Goal: Complete application form: Complete application form

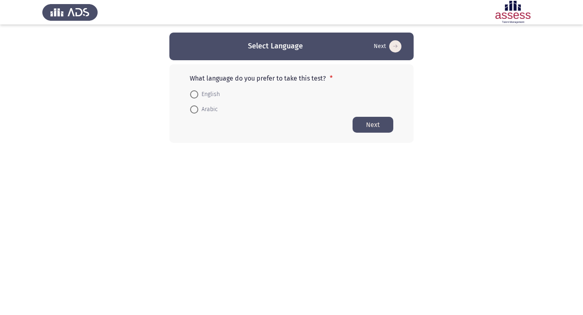
click at [215, 94] on span "English" at bounding box center [209, 95] width 22 height 10
click at [198, 94] on input "English" at bounding box center [194, 94] width 8 height 8
radio input "true"
click at [370, 124] on button "Next" at bounding box center [373, 125] width 41 height 16
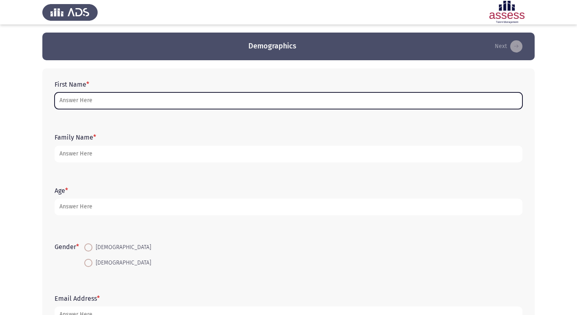
click at [60, 105] on input "First Name *" at bounding box center [289, 100] width 468 height 17
type input "s"
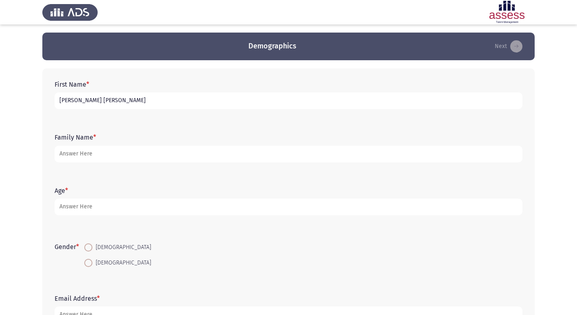
scroll to position [61, 0]
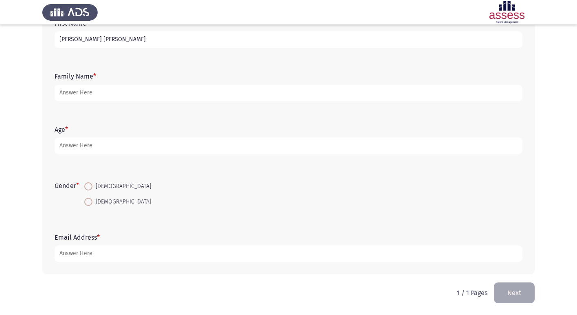
type input "[PERSON_NAME] [PERSON_NAME]"
click at [119, 82] on form "Family Name *" at bounding box center [289, 87] width 468 height 29
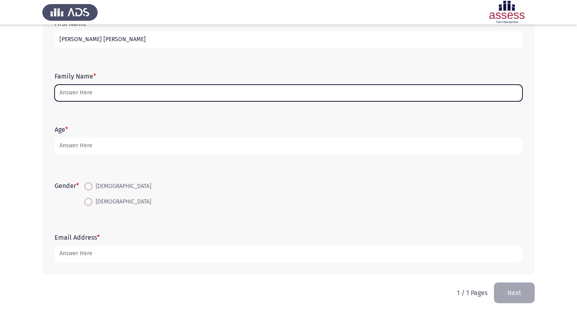
click at [122, 92] on input "Family Name *" at bounding box center [289, 93] width 468 height 17
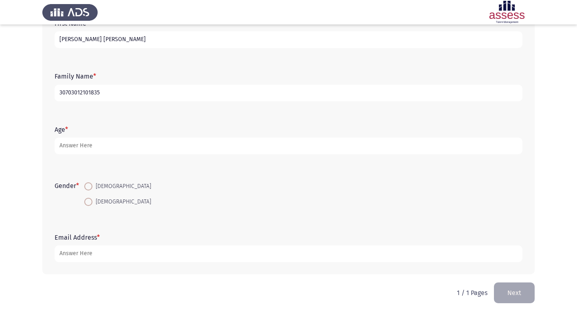
type input "30703012101835"
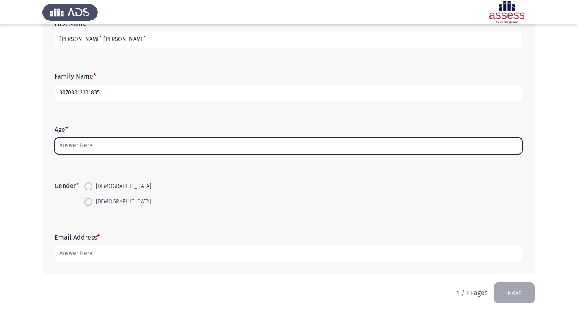
click at [67, 147] on input "Age *" at bounding box center [289, 146] width 468 height 17
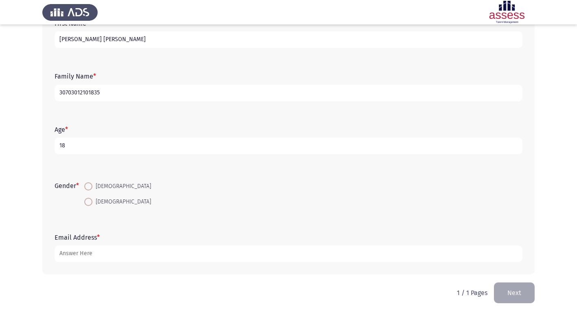
type input "18"
click at [90, 193] on mat-radio-button "[DEMOGRAPHIC_DATA]" at bounding box center [117, 186] width 77 height 15
click at [92, 189] on span at bounding box center [88, 187] width 8 height 8
click at [92, 189] on input "[DEMOGRAPHIC_DATA]" at bounding box center [88, 187] width 8 height 8
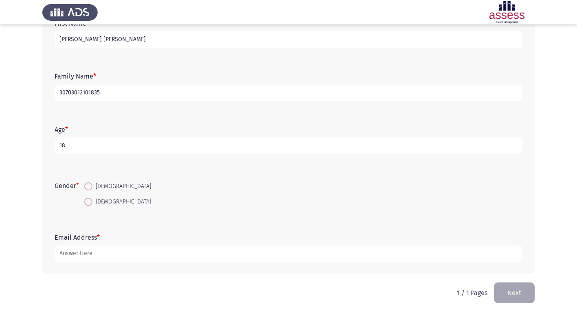
radio input "true"
click at [92, 189] on span at bounding box center [88, 187] width 8 height 8
click at [92, 189] on input "[DEMOGRAPHIC_DATA]" at bounding box center [88, 187] width 8 height 8
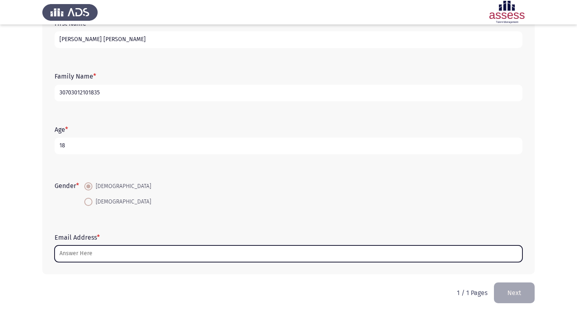
click at [103, 254] on input "Email Address *" at bounding box center [289, 254] width 468 height 17
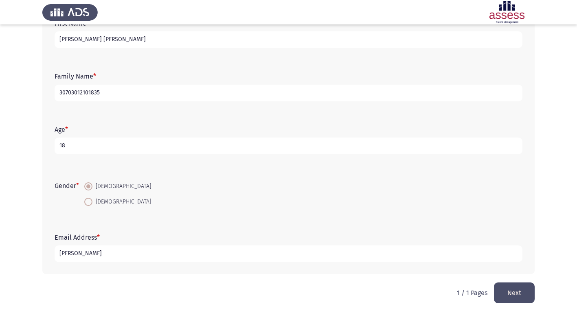
type input "س"
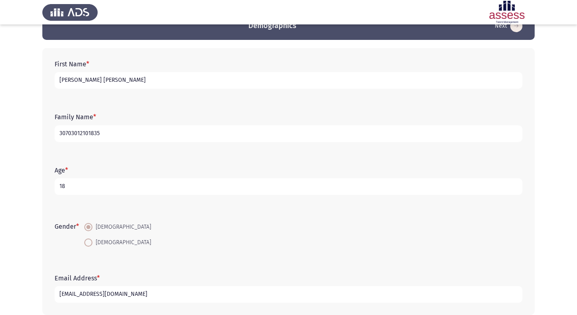
click at [185, 288] on input "[EMAIL_ADDRESS][DOMAIN_NAME]" at bounding box center [289, 294] width 468 height 17
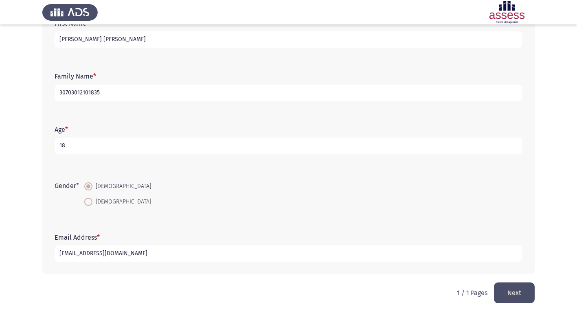
type input "[EMAIL_ADDRESS][DOMAIN_NAME]"
click at [495, 290] on div "1 / 1 Pages Next" at bounding box center [496, 293] width 78 height 21
click at [501, 292] on button "Next" at bounding box center [514, 293] width 41 height 21
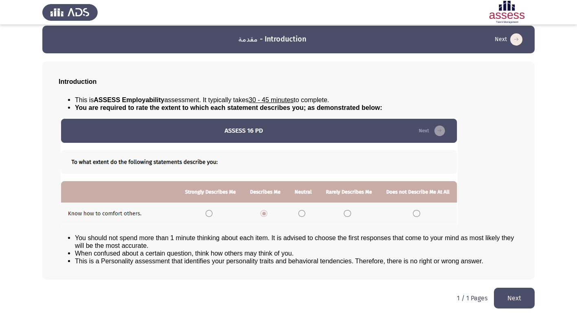
scroll to position [9, 0]
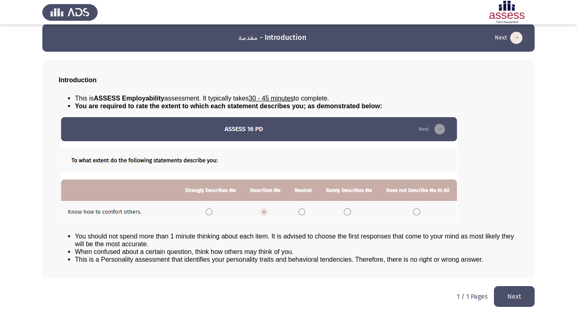
click at [514, 297] on button "Next" at bounding box center [514, 296] width 41 height 21
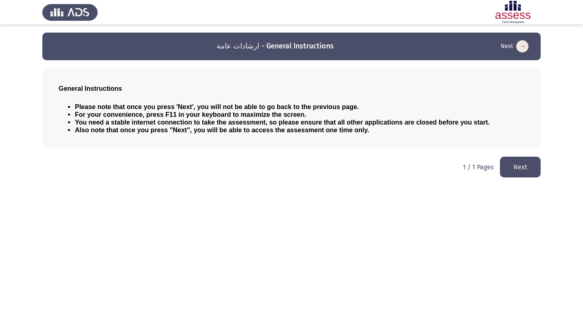
click at [529, 167] on button "Next" at bounding box center [520, 167] width 41 height 21
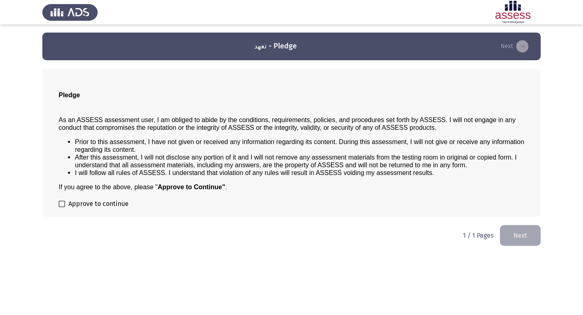
click at [60, 202] on span at bounding box center [62, 204] width 7 height 7
click at [62, 207] on input "Approve to continue" at bounding box center [62, 207] width 0 height 0
checkbox input "true"
click at [521, 242] on button "Next" at bounding box center [520, 235] width 41 height 21
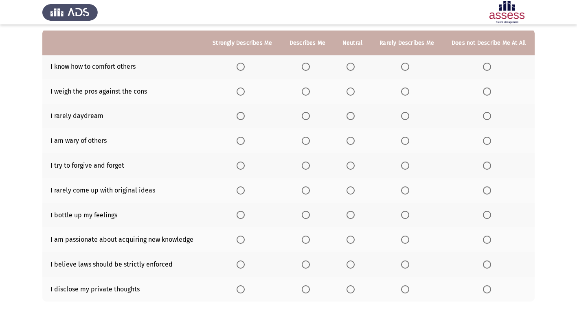
scroll to position [81, 0]
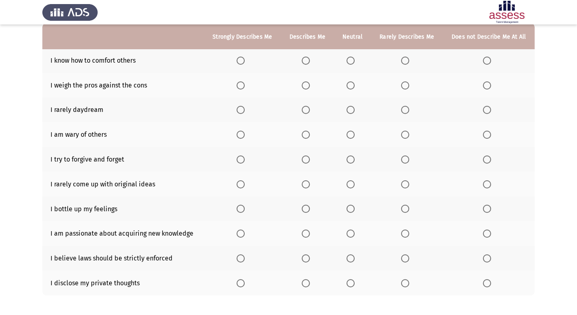
click at [306, 62] on span "Select an option" at bounding box center [306, 61] width 8 height 8
click at [306, 62] on input "Select an option" at bounding box center [306, 61] width 8 height 8
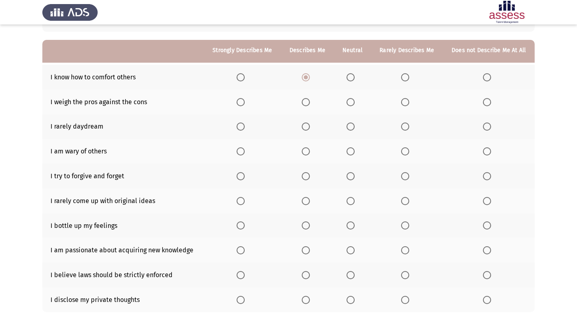
scroll to position [78, 0]
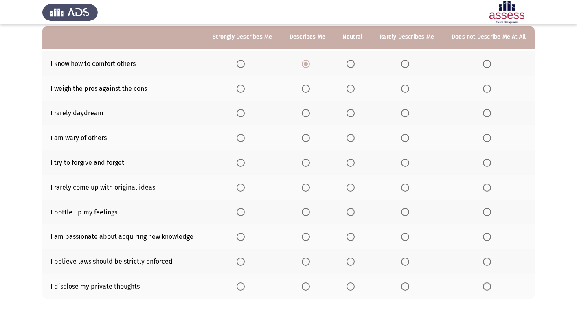
click at [353, 162] on span "Select an option" at bounding box center [351, 163] width 8 height 8
click at [353, 162] on input "Select an option" at bounding box center [351, 163] width 8 height 8
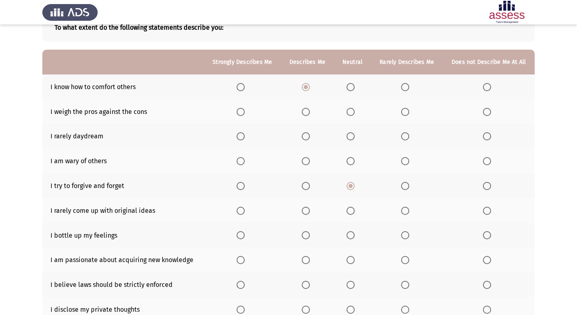
scroll to position [41, 0]
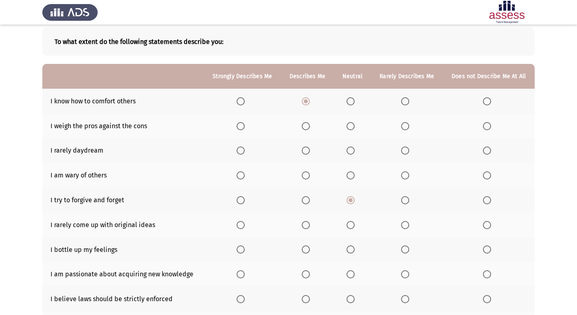
click at [353, 125] on span "Select an option" at bounding box center [351, 126] width 8 height 8
click at [353, 125] on input "Select an option" at bounding box center [351, 126] width 8 height 8
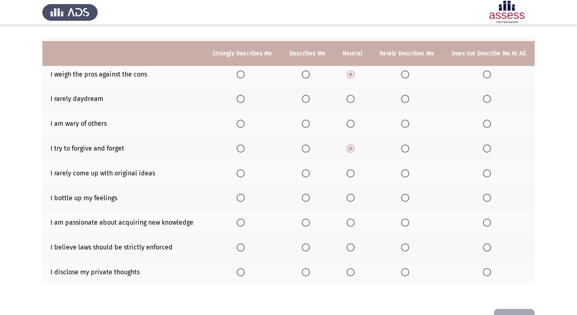
scroll to position [78, 0]
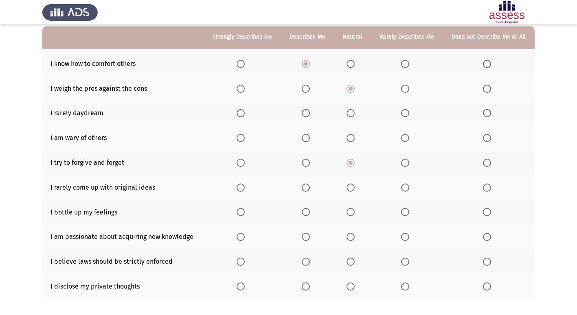
click at [304, 187] on span "Select an option" at bounding box center [306, 188] width 8 height 8
click at [304, 187] on input "Select an option" at bounding box center [306, 188] width 8 height 8
click at [352, 139] on span "Select an option" at bounding box center [351, 138] width 8 height 8
click at [352, 139] on input "Select an option" at bounding box center [351, 138] width 8 height 8
click at [304, 110] on span "Select an option" at bounding box center [306, 113] width 8 height 8
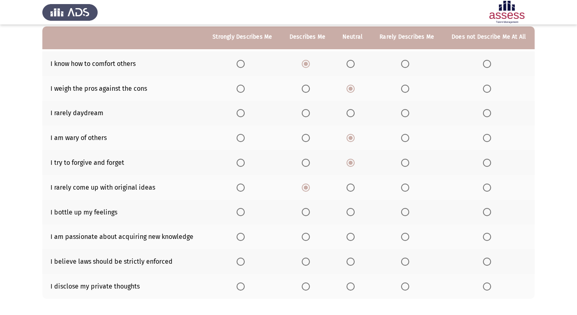
click at [304, 110] on input "Select an option" at bounding box center [306, 113] width 8 height 8
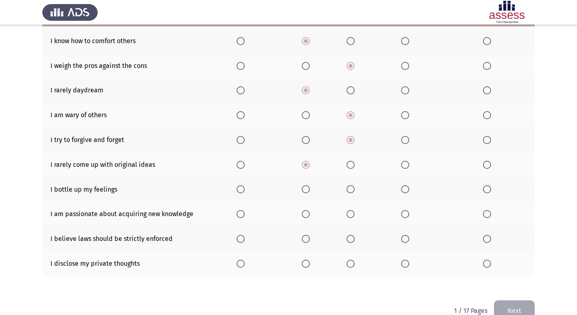
scroll to position [119, 0]
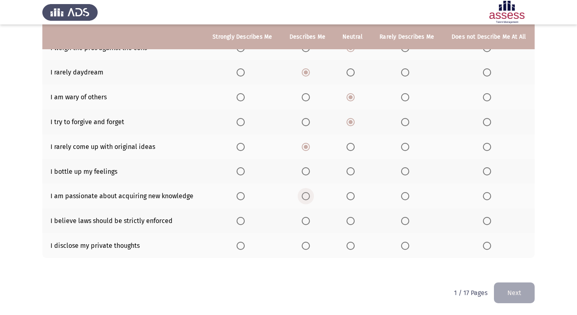
click at [310, 196] on span "Select an option" at bounding box center [306, 196] width 8 height 8
click at [310, 196] on input "Select an option" at bounding box center [306, 196] width 8 height 8
click at [306, 220] on span "Select an option" at bounding box center [306, 221] width 8 height 8
click at [306, 220] on input "Select an option" at bounding box center [306, 221] width 8 height 8
click at [486, 244] on span "Select an option" at bounding box center [487, 246] width 8 height 8
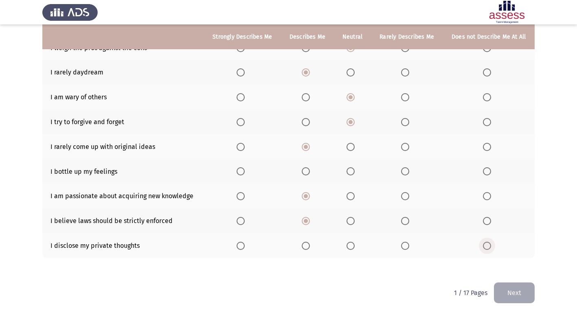
click at [486, 244] on input "Select an option" at bounding box center [487, 246] width 8 height 8
click at [354, 173] on span "Select an option" at bounding box center [351, 171] width 8 height 8
click at [354, 173] on input "Select an option" at bounding box center [351, 171] width 8 height 8
click at [512, 293] on button "Next" at bounding box center [514, 293] width 41 height 21
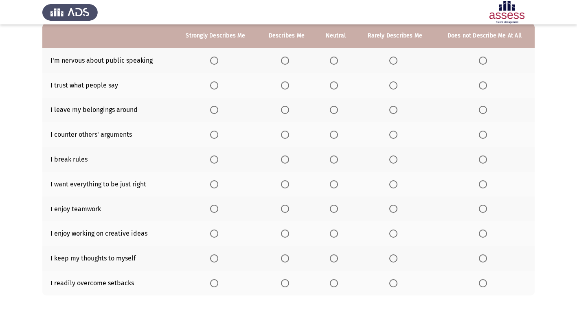
scroll to position [41, 0]
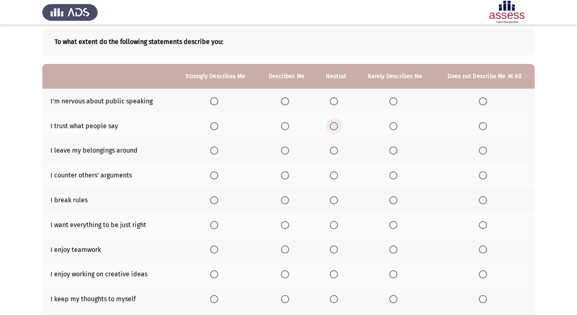
click at [336, 126] on span "Select an option" at bounding box center [334, 126] width 8 height 8
click at [336, 126] on input "Select an option" at bounding box center [334, 126] width 8 height 8
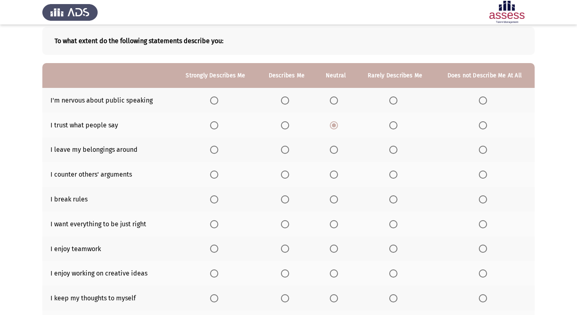
scroll to position [81, 0]
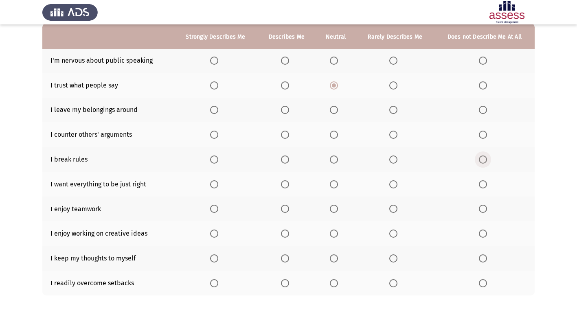
click at [486, 161] on span "Select an option" at bounding box center [483, 160] width 8 height 8
click at [486, 161] on input "Select an option" at bounding box center [483, 160] width 8 height 8
click at [334, 184] on span "Select an option" at bounding box center [334, 184] width 8 height 8
click at [334, 184] on input "Select an option" at bounding box center [334, 184] width 8 height 8
click at [216, 209] on span "Select an option" at bounding box center [214, 209] width 8 height 8
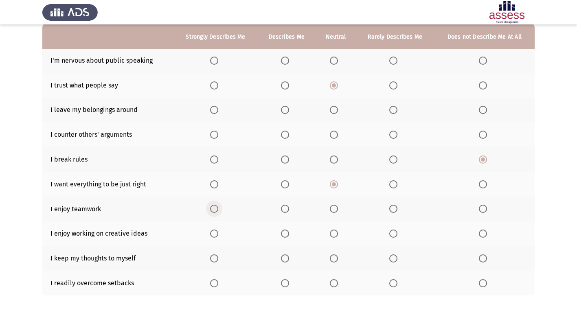
click at [216, 209] on input "Select an option" at bounding box center [214, 209] width 8 height 8
click at [213, 231] on span "Select an option" at bounding box center [214, 234] width 8 height 8
click at [213, 231] on input "Select an option" at bounding box center [214, 234] width 8 height 8
click at [332, 258] on span "Select an option" at bounding box center [334, 259] width 8 height 8
click at [332, 258] on input "Select an option" at bounding box center [334, 259] width 8 height 8
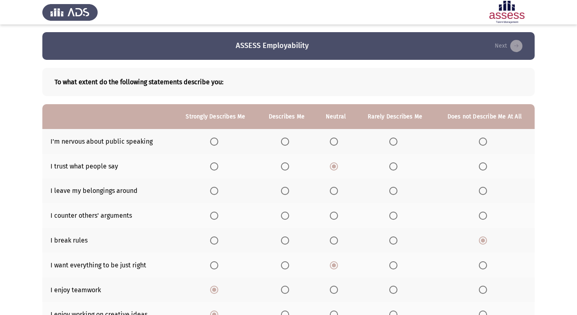
scroll to position [0, 0]
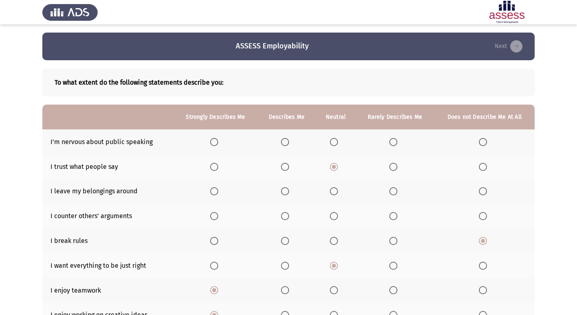
click at [336, 145] on span "Select an option" at bounding box center [334, 142] width 8 height 8
click at [336, 145] on input "Select an option" at bounding box center [334, 142] width 8 height 8
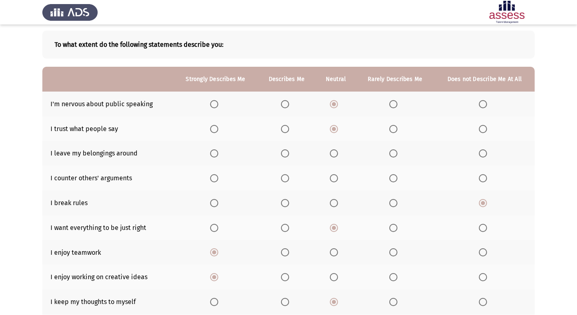
scroll to position [37, 0]
click at [337, 153] on span "Select an option" at bounding box center [334, 154] width 8 height 8
click at [337, 153] on input "Select an option" at bounding box center [334, 154] width 8 height 8
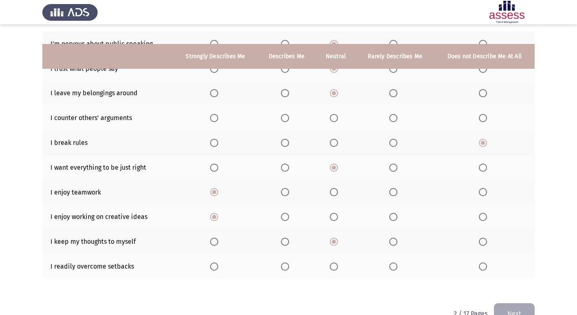
scroll to position [119, 0]
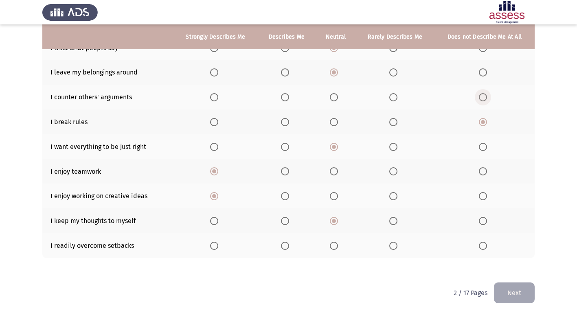
click at [487, 98] on span "Select an option" at bounding box center [483, 97] width 8 height 8
click at [487, 98] on input "Select an option" at bounding box center [483, 97] width 8 height 8
click at [337, 246] on span "Select an option" at bounding box center [334, 246] width 8 height 8
click at [337, 246] on input "Select an option" at bounding box center [334, 246] width 8 height 8
click at [514, 295] on button "Next" at bounding box center [514, 293] width 41 height 21
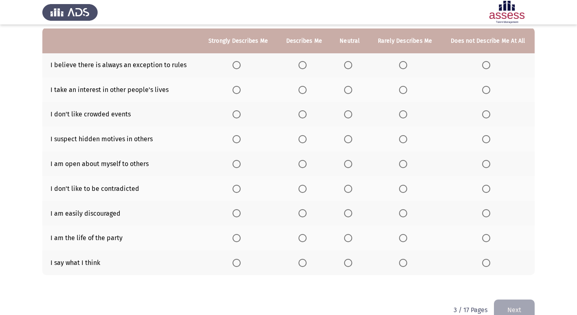
scroll to position [81, 0]
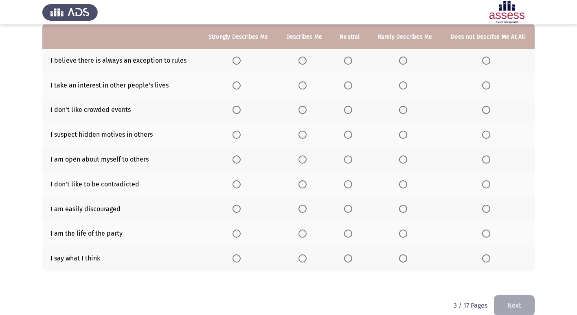
click at [348, 237] on span "Select an option" at bounding box center [348, 234] width 8 height 8
click at [348, 237] on input "Select an option" at bounding box center [348, 234] width 8 height 8
click at [305, 261] on span "Select an option" at bounding box center [303, 259] width 8 height 8
click at [305, 261] on input "Select an option" at bounding box center [303, 259] width 8 height 8
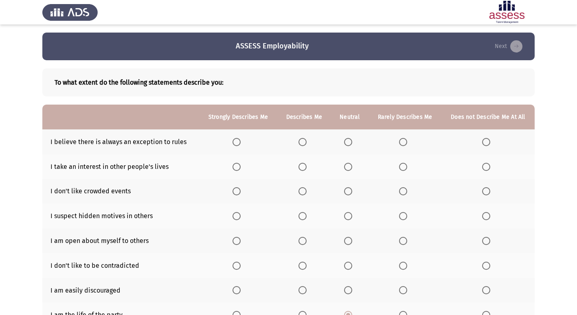
scroll to position [41, 0]
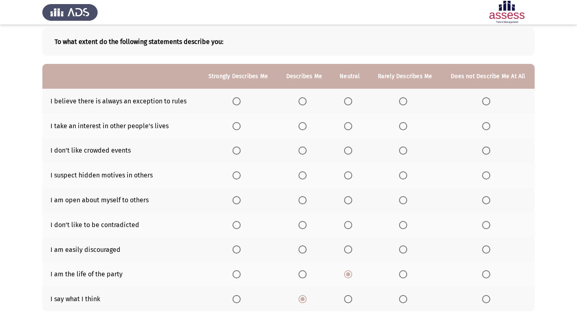
click at [349, 151] on span "Select an option" at bounding box center [348, 151] width 8 height 8
click at [349, 151] on input "Select an option" at bounding box center [348, 151] width 8 height 8
click at [485, 126] on span "Select an option" at bounding box center [486, 126] width 8 height 8
click at [485, 126] on input "Select an option" at bounding box center [486, 126] width 8 height 8
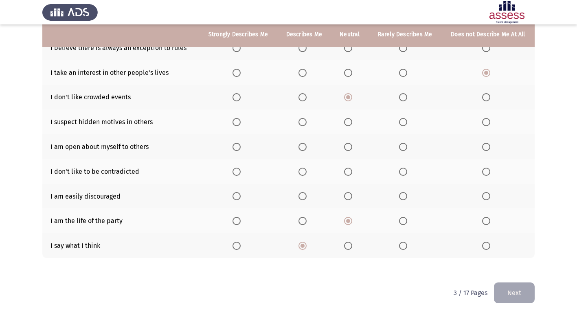
scroll to position [53, 0]
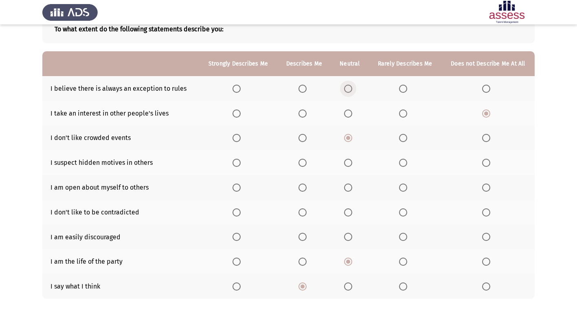
click at [345, 88] on span "Select an option" at bounding box center [348, 89] width 8 height 8
click at [345, 88] on input "Select an option" at bounding box center [348, 89] width 8 height 8
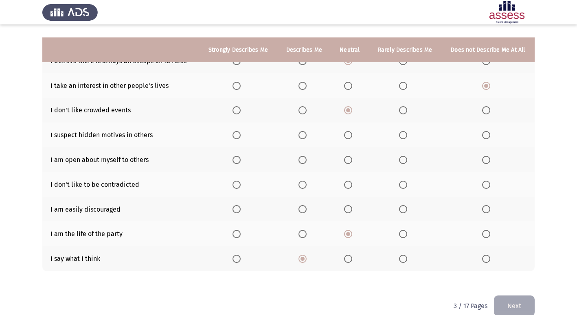
scroll to position [94, 0]
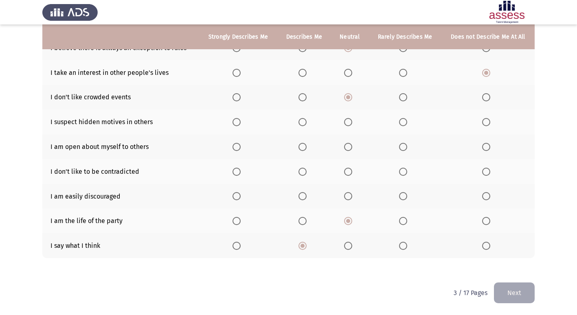
click at [348, 120] on span "Select an option" at bounding box center [348, 122] width 8 height 8
click at [348, 120] on input "Select an option" at bounding box center [348, 122] width 8 height 8
click at [486, 147] on span "Select an option" at bounding box center [486, 147] width 8 height 8
click at [486, 147] on input "Select an option" at bounding box center [486, 147] width 8 height 8
click at [345, 174] on span "Select an option" at bounding box center [348, 172] width 8 height 8
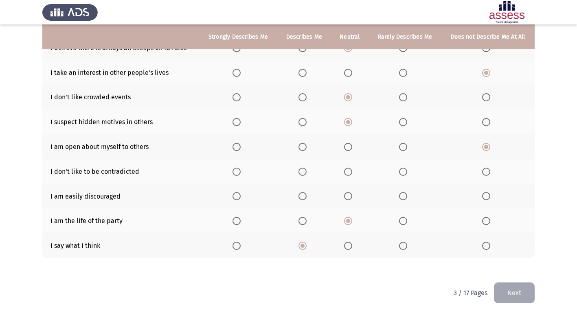
click at [345, 174] on input "Select an option" at bounding box center [348, 172] width 8 height 8
click at [486, 196] on span "Select an option" at bounding box center [486, 196] width 8 height 8
click at [486, 196] on input "Select an option" at bounding box center [486, 196] width 8 height 8
click at [349, 196] on span "Select an option" at bounding box center [348, 196] width 8 height 8
click at [349, 196] on input "Select an option" at bounding box center [348, 196] width 8 height 8
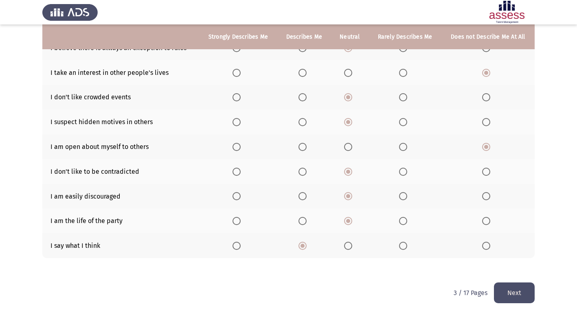
click at [487, 220] on span "Select an option" at bounding box center [486, 221] width 8 height 8
click at [487, 220] on input "Select an option" at bounding box center [486, 221] width 8 height 8
click at [484, 196] on span "Select an option" at bounding box center [486, 196] width 8 height 8
click at [484, 196] on input "Select an option" at bounding box center [486, 196] width 8 height 8
click at [517, 288] on button "Next" at bounding box center [514, 293] width 41 height 21
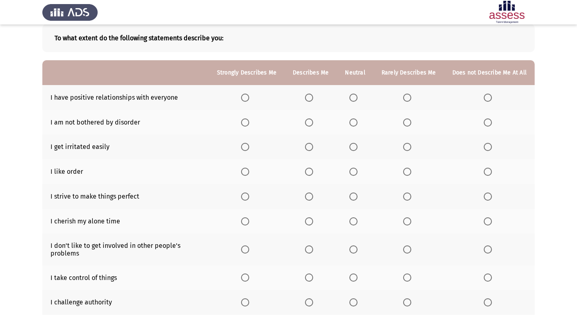
scroll to position [4, 0]
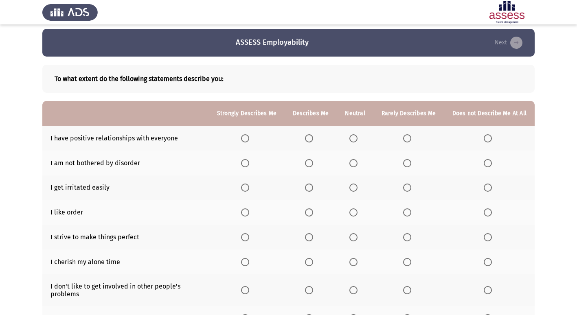
click at [354, 138] on span "Select an option" at bounding box center [354, 138] width 8 height 8
click at [354, 138] on input "Select an option" at bounding box center [354, 138] width 8 height 8
click at [313, 137] on span "Select an option" at bounding box center [309, 138] width 8 height 8
click at [313, 137] on input "Select an option" at bounding box center [309, 138] width 8 height 8
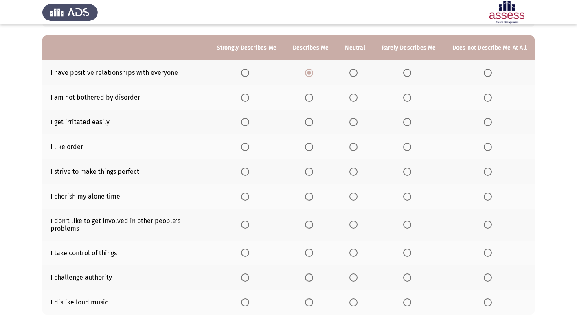
scroll to position [44, 0]
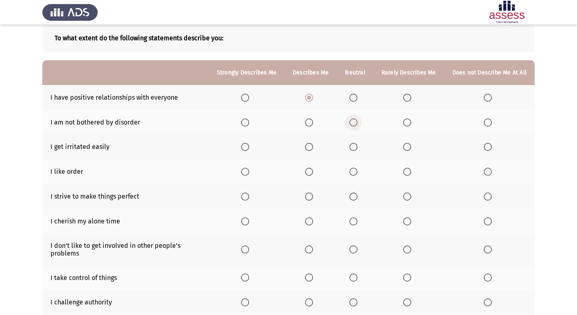
click at [356, 121] on span "Select an option" at bounding box center [354, 123] width 8 height 8
click at [356, 121] on input "Select an option" at bounding box center [354, 123] width 8 height 8
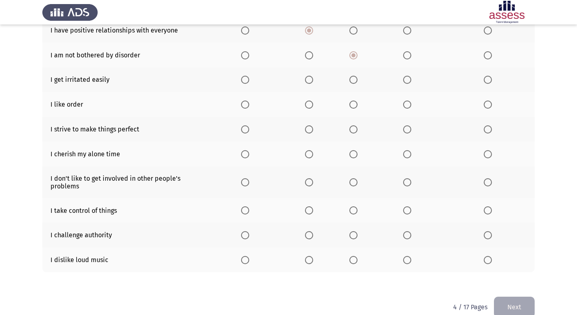
scroll to position [126, 0]
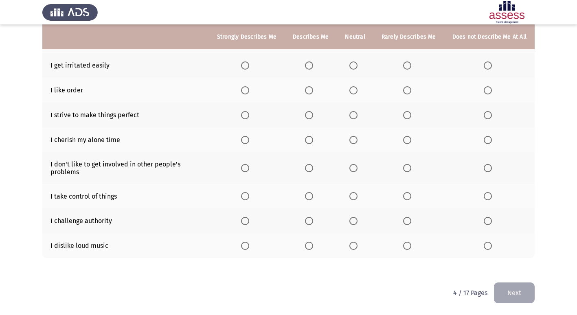
click at [313, 169] on span "Select an option" at bounding box center [309, 168] width 8 height 8
click at [313, 169] on input "Select an option" at bounding box center [309, 168] width 8 height 8
click at [311, 167] on span "Select an option" at bounding box center [309, 168] width 4 height 4
click at [313, 167] on input "Select an option" at bounding box center [309, 168] width 8 height 8
click at [358, 222] on span "Select an option" at bounding box center [354, 221] width 8 height 8
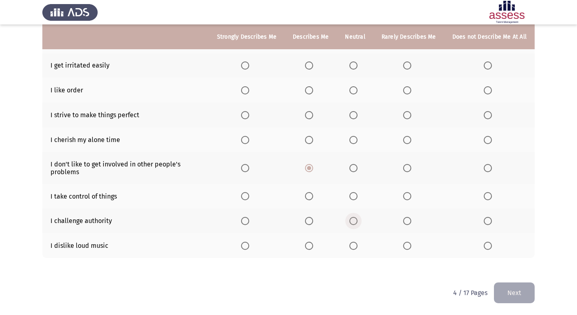
click at [358, 222] on input "Select an option" at bounding box center [354, 221] width 8 height 8
click at [488, 197] on span "Select an option" at bounding box center [488, 196] width 8 height 8
click at [488, 197] on input "Select an option" at bounding box center [488, 196] width 8 height 8
click at [355, 245] on span "Select an option" at bounding box center [354, 246] width 8 height 8
click at [355, 245] on input "Select an option" at bounding box center [354, 246] width 8 height 8
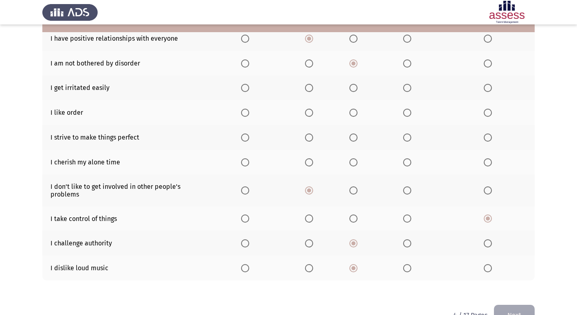
scroll to position [85, 0]
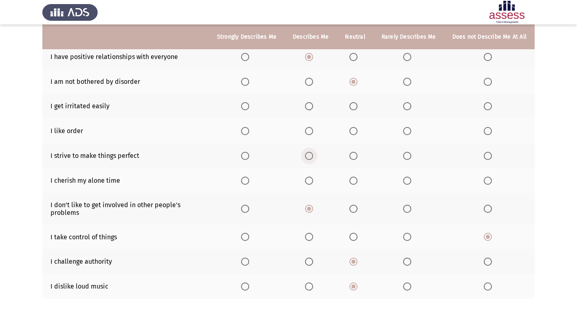
click at [310, 154] on span "Select an option" at bounding box center [309, 156] width 8 height 8
click at [310, 154] on input "Select an option" at bounding box center [309, 156] width 8 height 8
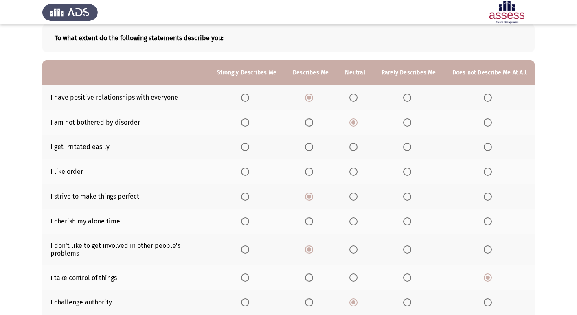
scroll to position [4, 0]
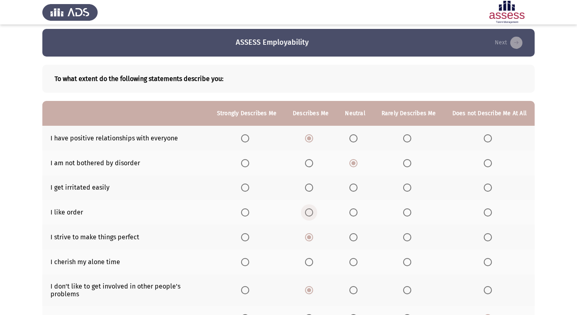
click at [313, 213] on span "Select an option" at bounding box center [309, 213] width 8 height 8
click at [313, 213] on input "Select an option" at bounding box center [309, 213] width 8 height 8
click at [489, 186] on span "Select an option" at bounding box center [488, 188] width 8 height 8
click at [489, 186] on input "Select an option" at bounding box center [488, 188] width 8 height 8
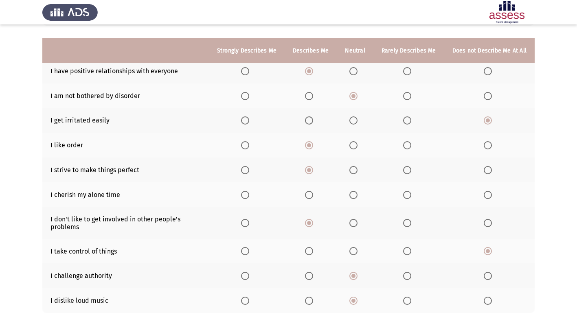
scroll to position [85, 0]
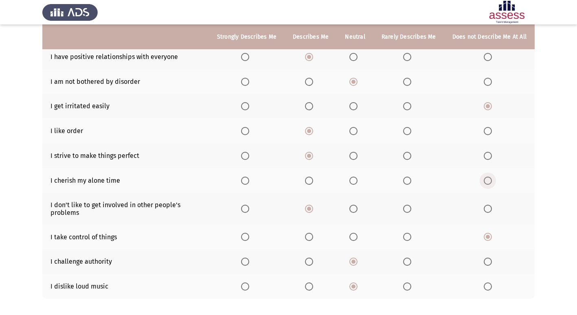
click at [495, 182] on label "Select an option" at bounding box center [489, 181] width 11 height 8
click at [492, 182] on input "Select an option" at bounding box center [488, 181] width 8 height 8
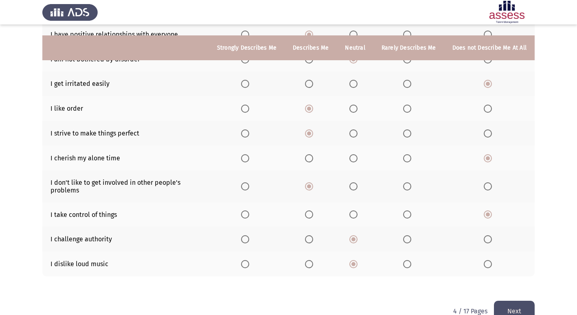
scroll to position [126, 0]
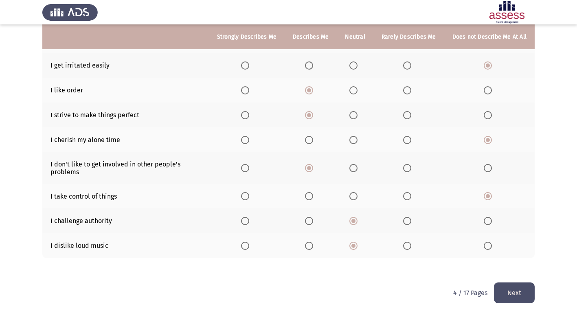
click at [523, 288] on button "Next" at bounding box center [514, 293] width 41 height 21
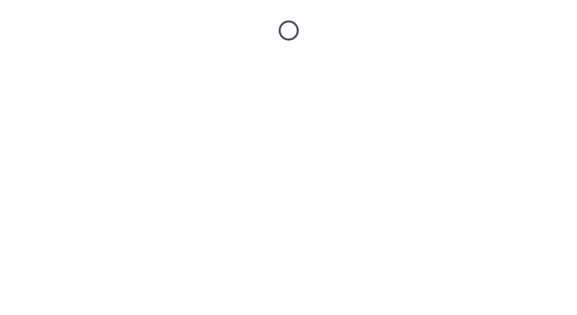
scroll to position [0, 0]
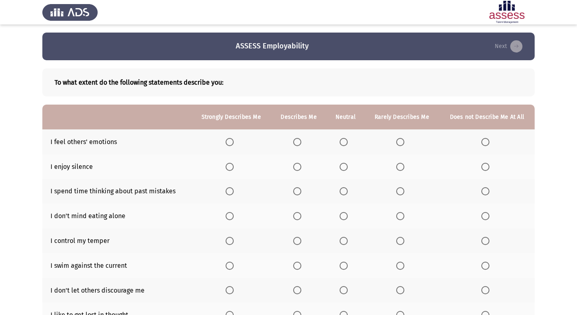
click at [294, 141] on span "Select an option" at bounding box center [297, 142] width 8 height 8
click at [294, 141] on input "Select an option" at bounding box center [297, 142] width 8 height 8
click at [233, 143] on span "Select an option" at bounding box center [230, 142] width 8 height 8
click at [233, 143] on input "Select an option" at bounding box center [230, 142] width 8 height 8
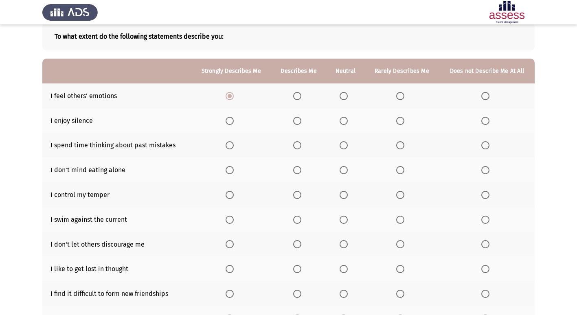
scroll to position [81, 0]
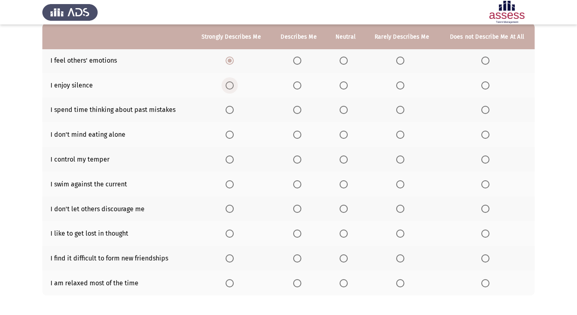
click at [222, 92] on th at bounding box center [231, 85] width 80 height 25
click at [227, 86] on span "Select an option" at bounding box center [230, 85] width 8 height 8
click at [227, 86] on input "Select an option" at bounding box center [230, 85] width 8 height 8
click at [298, 108] on span "Select an option" at bounding box center [297, 110] width 8 height 8
click at [298, 108] on input "Select an option" at bounding box center [297, 110] width 8 height 8
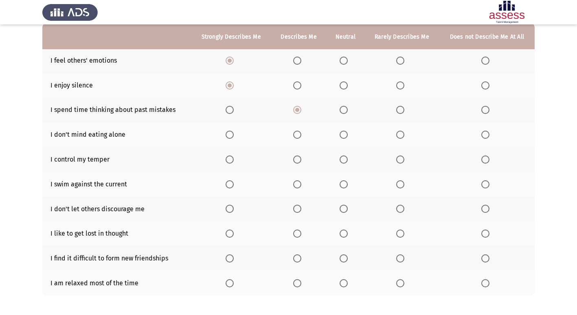
click at [343, 136] on span "Select an option" at bounding box center [344, 135] width 8 height 8
click at [343, 136] on input "Select an option" at bounding box center [344, 135] width 8 height 8
click at [345, 160] on span "Select an option" at bounding box center [344, 160] width 8 height 8
click at [345, 160] on input "Select an option" at bounding box center [344, 160] width 8 height 8
click at [488, 183] on span "Select an option" at bounding box center [486, 184] width 8 height 8
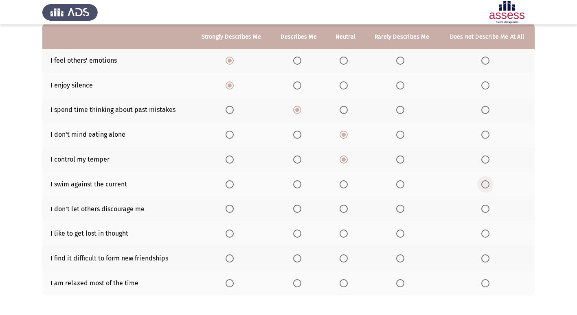
click at [488, 183] on input "Select an option" at bounding box center [486, 184] width 8 height 8
click at [344, 210] on span "Select an option" at bounding box center [344, 209] width 8 height 8
click at [344, 210] on input "Select an option" at bounding box center [344, 209] width 8 height 8
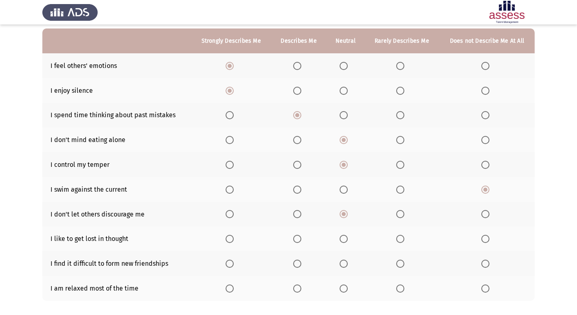
scroll to position [119, 0]
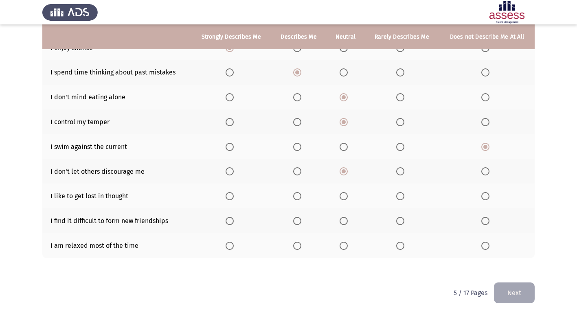
click at [486, 222] on span "Select an option" at bounding box center [486, 221] width 8 height 8
click at [486, 222] on input "Select an option" at bounding box center [486, 221] width 8 height 8
click at [340, 249] on th at bounding box center [345, 245] width 38 height 25
click at [341, 247] on span "Select an option" at bounding box center [344, 246] width 8 height 8
click at [341, 247] on input "Select an option" at bounding box center [344, 246] width 8 height 8
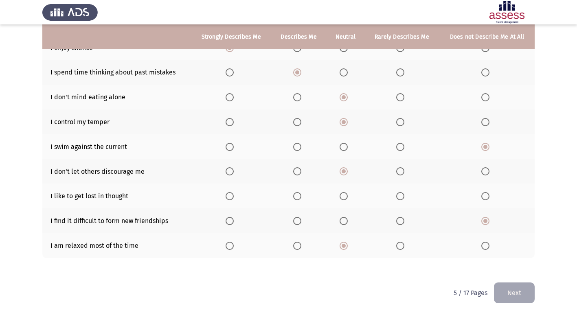
click at [335, 194] on th at bounding box center [345, 196] width 38 height 25
click at [341, 195] on span "Select an option" at bounding box center [344, 196] width 8 height 8
click at [341, 195] on input "Select an option" at bounding box center [344, 196] width 8 height 8
click at [504, 291] on button "Next" at bounding box center [514, 293] width 41 height 21
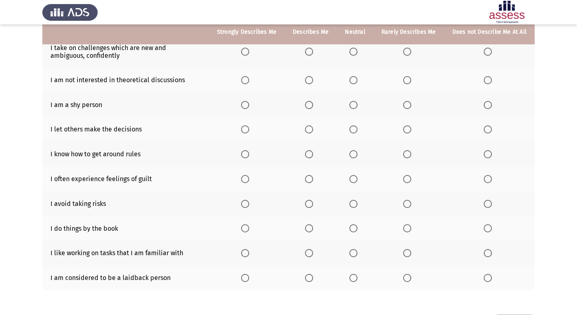
scroll to position [81, 0]
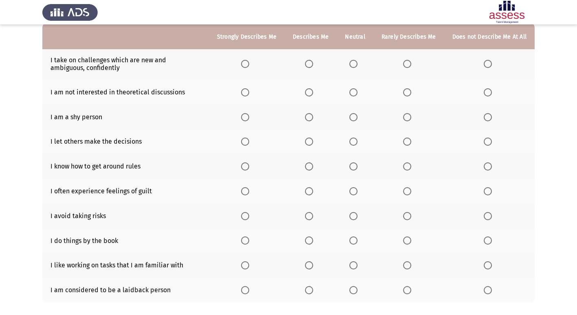
click at [357, 117] on span "Select an option" at bounding box center [354, 117] width 8 height 8
click at [357, 117] on input "Select an option" at bounding box center [354, 117] width 8 height 8
click at [488, 118] on span "Select an option" at bounding box center [488, 117] width 8 height 8
click at [488, 118] on input "Select an option" at bounding box center [488, 117] width 8 height 8
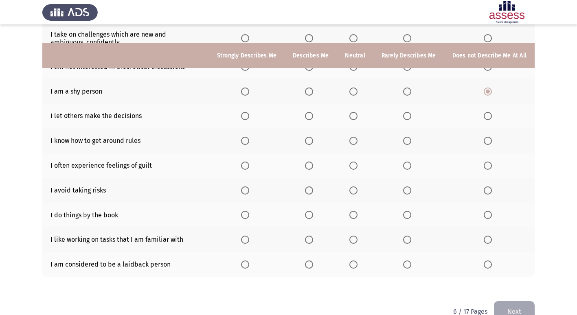
scroll to position [126, 0]
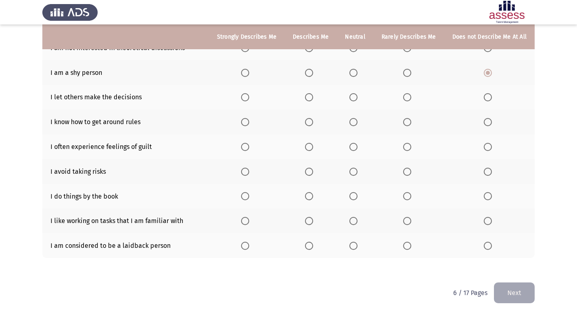
click at [312, 99] on span "Select an option" at bounding box center [309, 97] width 8 height 8
click at [312, 99] on input "Select an option" at bounding box center [309, 97] width 8 height 8
click at [312, 121] on span "Select an option" at bounding box center [309, 122] width 8 height 8
click at [312, 121] on input "Select an option" at bounding box center [309, 122] width 8 height 8
click at [354, 147] on span "Select an option" at bounding box center [354, 147] width 8 height 8
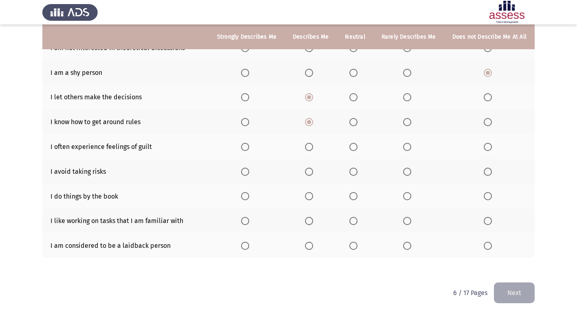
click at [354, 147] on input "Select an option" at bounding box center [354, 147] width 8 height 8
click at [308, 171] on span "Select an option" at bounding box center [309, 172] width 8 height 8
click at [308, 171] on input "Select an option" at bounding box center [309, 172] width 8 height 8
click at [358, 197] on span "Select an option" at bounding box center [354, 196] width 8 height 8
click at [358, 197] on input "Select an option" at bounding box center [354, 196] width 8 height 8
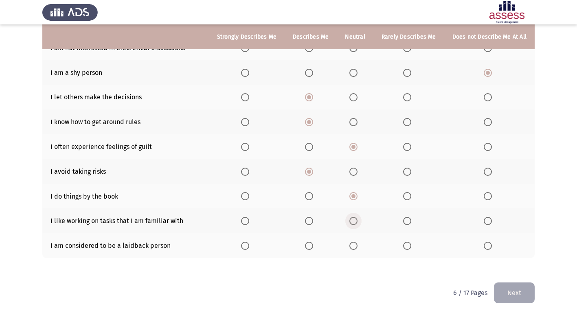
click at [356, 222] on span "Select an option" at bounding box center [354, 221] width 8 height 8
click at [356, 222] on input "Select an option" at bounding box center [354, 221] width 8 height 8
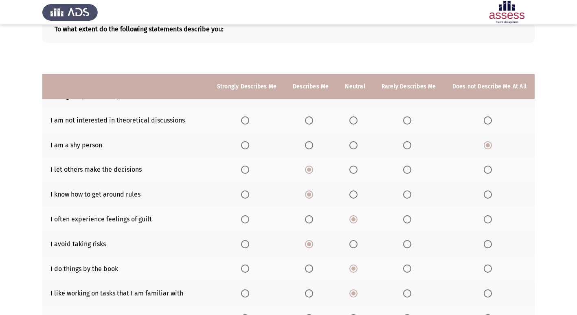
scroll to position [44, 0]
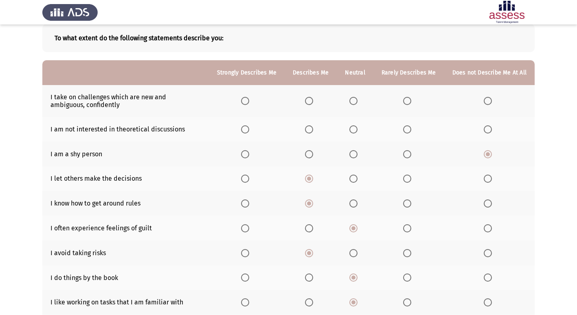
click at [490, 130] on span "Select an option" at bounding box center [488, 129] width 8 height 8
click at [490, 130] on input "Select an option" at bounding box center [488, 129] width 8 height 8
click at [354, 101] on span "Select an option" at bounding box center [354, 101] width 8 height 8
click at [354, 101] on input "Select an option" at bounding box center [354, 101] width 8 height 8
click at [312, 101] on span "Select an option" at bounding box center [309, 101] width 8 height 8
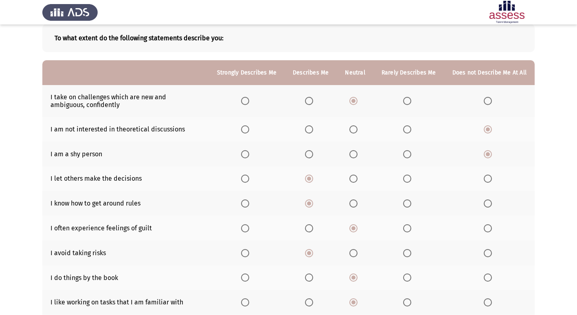
click at [312, 101] on input "Select an option" at bounding box center [309, 101] width 8 height 8
click at [358, 103] on span "Select an option" at bounding box center [354, 101] width 8 height 8
click at [358, 103] on input "Select an option" at bounding box center [354, 101] width 8 height 8
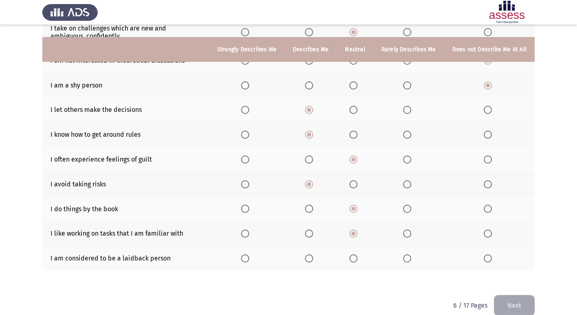
scroll to position [126, 0]
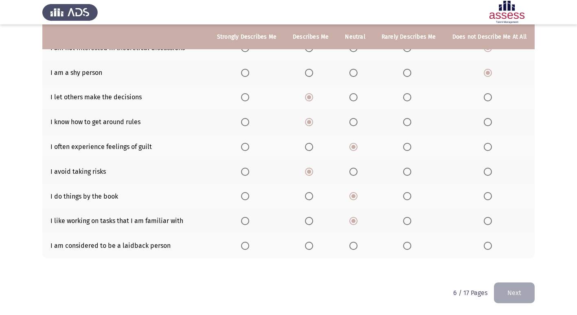
click at [518, 295] on button "Next" at bounding box center [514, 293] width 41 height 21
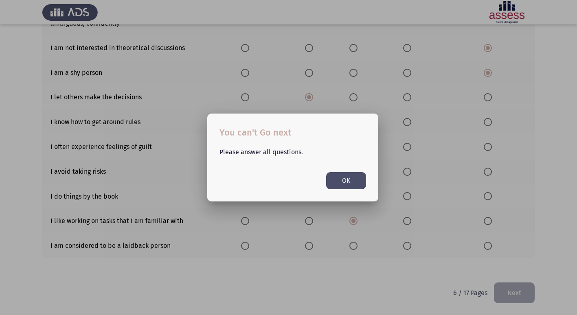
scroll to position [0, 0]
click at [339, 182] on button "OK" at bounding box center [346, 180] width 40 height 17
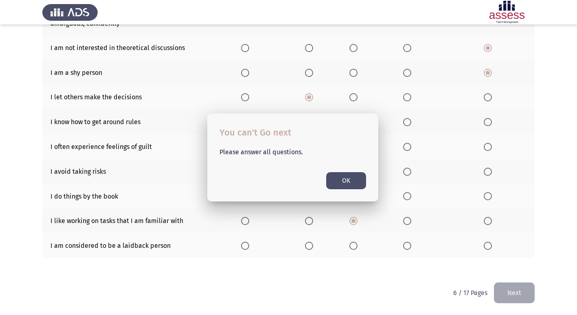
scroll to position [126, 0]
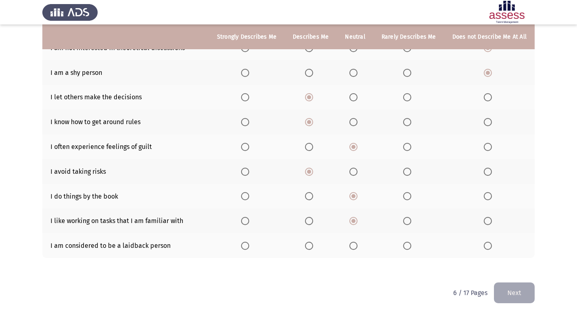
click at [358, 248] on span "Select an option" at bounding box center [354, 246] width 8 height 8
click at [358, 248] on input "Select an option" at bounding box center [354, 246] width 8 height 8
click at [514, 292] on button "Next" at bounding box center [514, 293] width 41 height 21
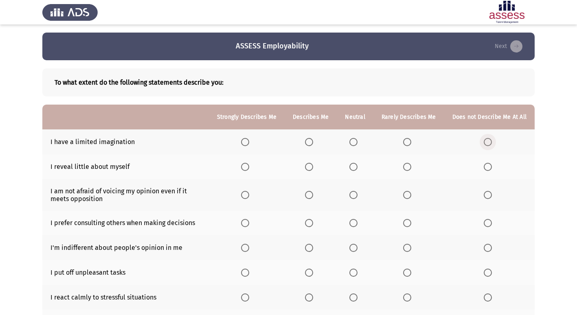
click at [490, 141] on span "Select an option" at bounding box center [488, 142] width 8 height 8
click at [490, 141] on input "Select an option" at bounding box center [488, 142] width 8 height 8
click at [357, 167] on span "Select an option" at bounding box center [354, 167] width 8 height 8
click at [357, 167] on input "Select an option" at bounding box center [354, 167] width 8 height 8
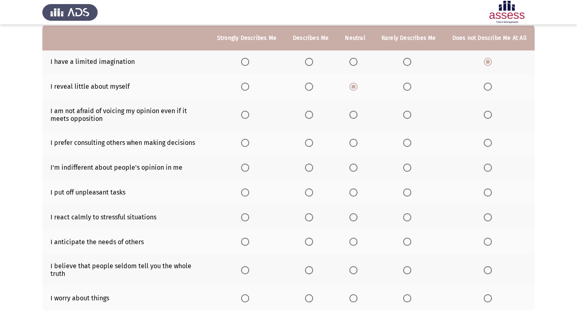
scroll to position [81, 0]
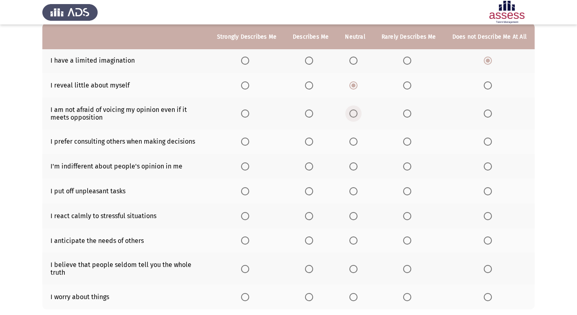
click at [356, 115] on span "Select an option" at bounding box center [354, 114] width 8 height 8
click at [356, 115] on input "Select an option" at bounding box center [354, 114] width 8 height 8
click at [313, 143] on span "Select an option" at bounding box center [309, 142] width 8 height 8
click at [313, 143] on input "Select an option" at bounding box center [309, 142] width 8 height 8
click at [356, 164] on span "Select an option" at bounding box center [354, 167] width 8 height 8
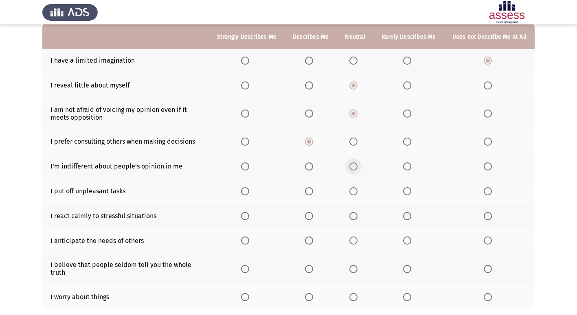
click at [356, 164] on input "Select an option" at bounding box center [354, 167] width 8 height 8
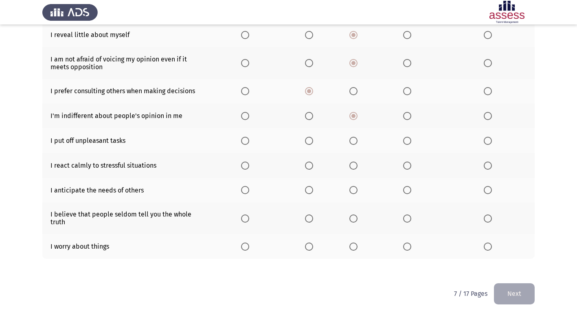
scroll to position [133, 0]
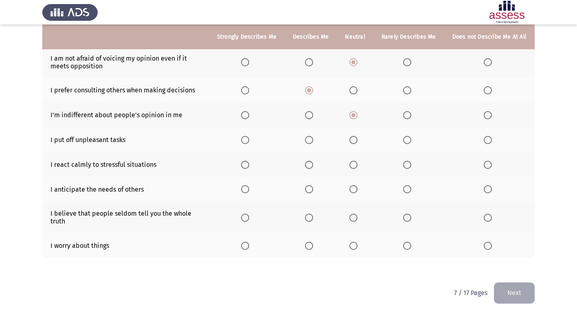
click at [355, 142] on span "Select an option" at bounding box center [354, 140] width 8 height 8
click at [355, 142] on input "Select an option" at bounding box center [354, 140] width 8 height 8
click at [356, 167] on span "Select an option" at bounding box center [354, 165] width 8 height 8
click at [356, 167] on input "Select an option" at bounding box center [354, 165] width 8 height 8
click at [353, 190] on span "Select an option" at bounding box center [354, 189] width 8 height 8
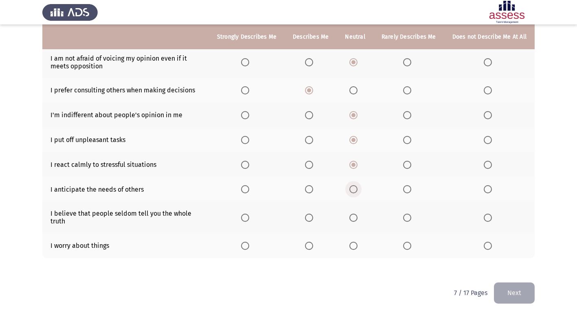
click at [353, 190] on input "Select an option" at bounding box center [354, 189] width 8 height 8
click at [488, 216] on span "Select an option" at bounding box center [488, 218] width 8 height 8
click at [488, 216] on input "Select an option" at bounding box center [488, 218] width 8 height 8
click at [488, 244] on span "Select an option" at bounding box center [488, 246] width 8 height 8
click at [488, 244] on input "Select an option" at bounding box center [488, 246] width 8 height 8
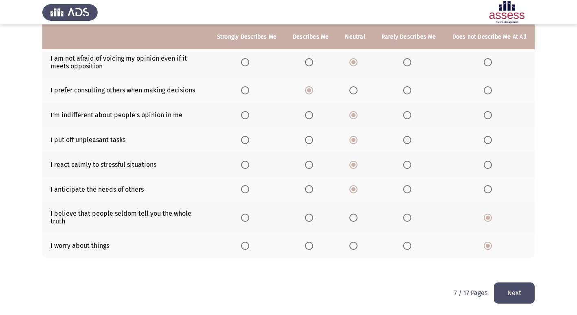
click at [510, 288] on button "Next" at bounding box center [514, 293] width 41 height 21
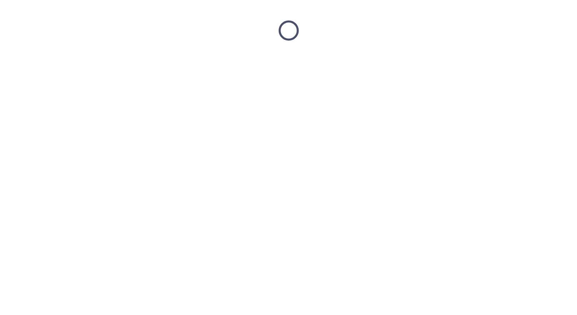
scroll to position [0, 0]
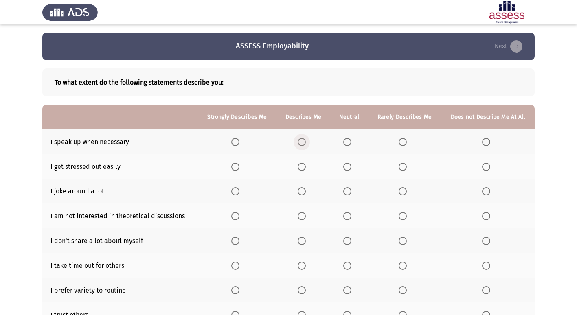
click at [303, 139] on span "Select an option" at bounding box center [302, 142] width 8 height 8
click at [303, 139] on input "Select an option" at bounding box center [302, 142] width 8 height 8
click at [303, 165] on span "Select an option" at bounding box center [302, 167] width 8 height 8
click at [303, 165] on input "Select an option" at bounding box center [302, 167] width 8 height 8
click at [487, 191] on span "Select an option" at bounding box center [486, 191] width 8 height 8
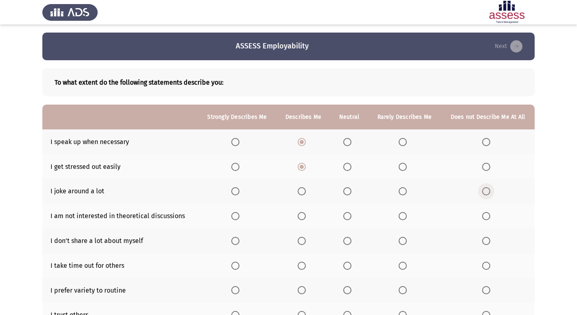
click at [487, 191] on input "Select an option" at bounding box center [486, 191] width 8 height 8
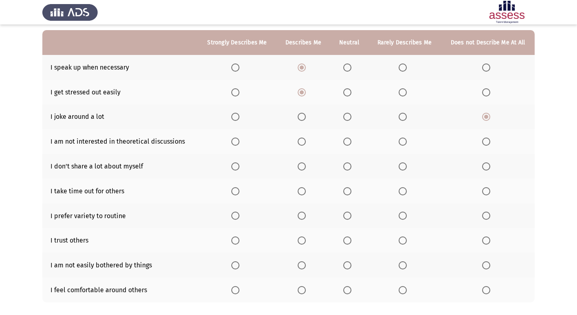
scroll to position [81, 0]
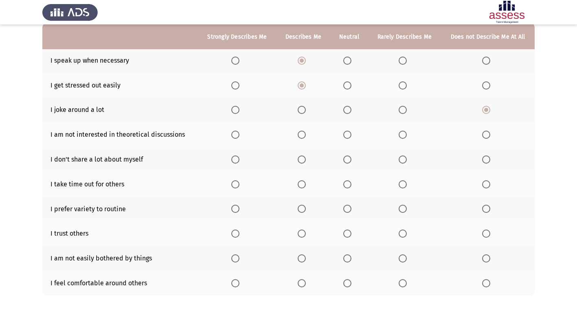
click at [344, 133] on span "Select an option" at bounding box center [347, 135] width 8 height 8
click at [344, 133] on input "Select an option" at bounding box center [347, 135] width 8 height 8
click at [301, 159] on span "Select an option" at bounding box center [302, 160] width 8 height 8
click at [301, 159] on input "Select an option" at bounding box center [302, 160] width 8 height 8
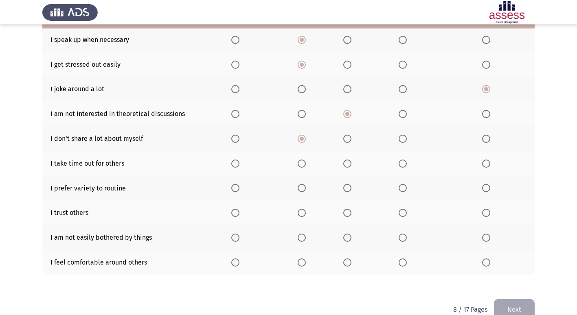
scroll to position [119, 0]
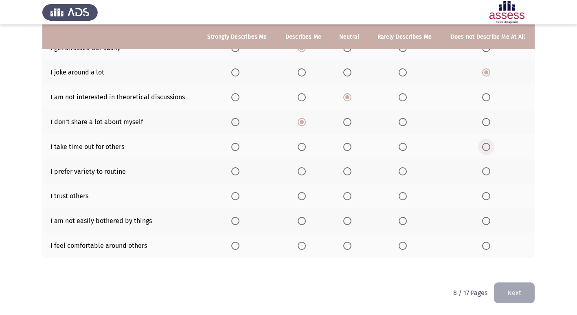
click at [486, 148] on span "Select an option" at bounding box center [486, 147] width 8 height 8
click at [486, 148] on input "Select an option" at bounding box center [486, 147] width 8 height 8
click at [486, 198] on span "Select an option" at bounding box center [486, 196] width 8 height 8
click at [486, 198] on input "Select an option" at bounding box center [486, 196] width 8 height 8
click at [301, 221] on span "Select an option" at bounding box center [302, 221] width 8 height 8
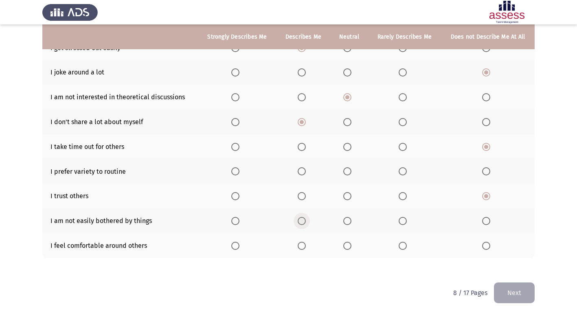
click at [301, 221] on input "Select an option" at bounding box center [302, 221] width 8 height 8
click at [349, 246] on span "Select an option" at bounding box center [347, 246] width 8 height 8
click at [349, 246] on input "Select an option" at bounding box center [347, 246] width 8 height 8
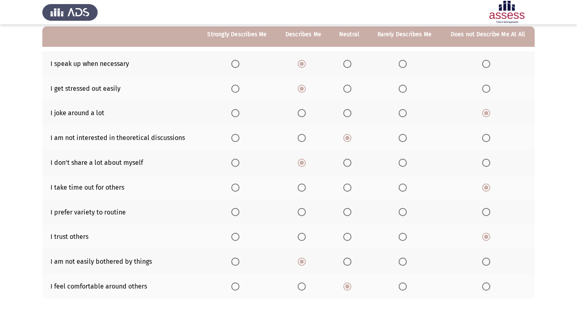
scroll to position [37, 0]
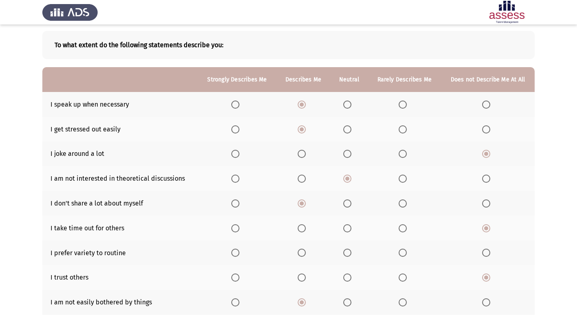
click at [345, 251] on span "Select an option" at bounding box center [347, 253] width 8 height 8
click at [345, 251] on input "Select an option" at bounding box center [347, 253] width 8 height 8
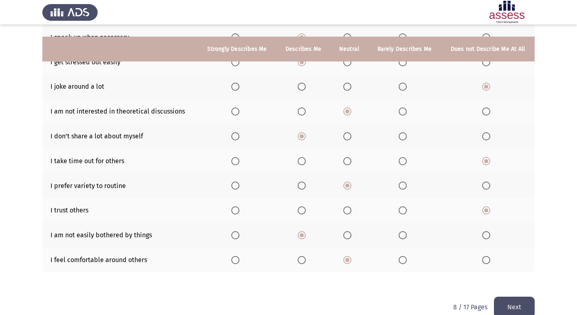
scroll to position [119, 0]
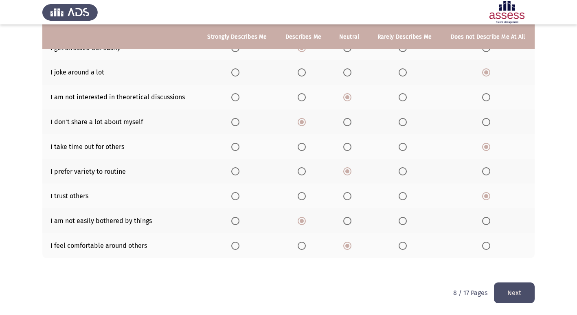
click at [518, 290] on button "Next" at bounding box center [514, 293] width 41 height 21
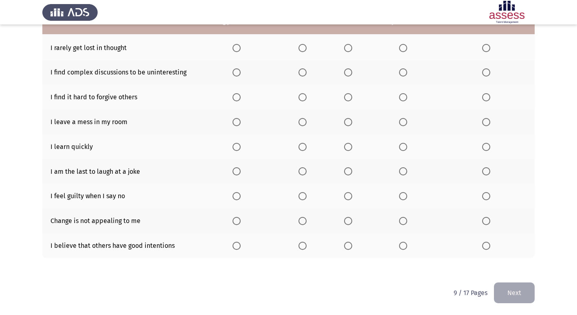
scroll to position [78, 0]
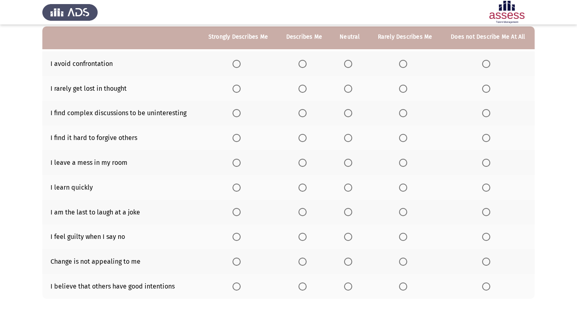
click at [350, 139] on span "Select an option" at bounding box center [348, 138] width 8 height 8
click at [350, 139] on input "Select an option" at bounding box center [348, 138] width 8 height 8
click at [486, 163] on span "Select an option" at bounding box center [486, 163] width 0 height 0
click at [486, 163] on input "Select an option" at bounding box center [486, 163] width 8 height 8
click at [238, 187] on span "Select an option" at bounding box center [237, 188] width 8 height 8
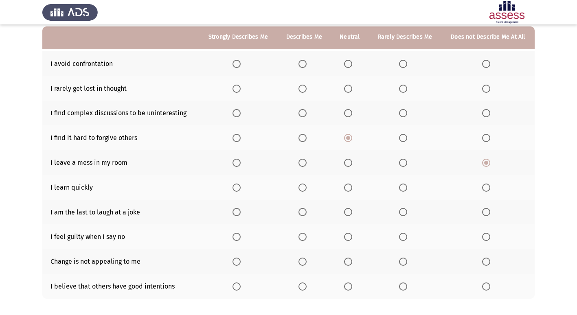
click at [238, 187] on input "Select an option" at bounding box center [237, 188] width 8 height 8
click at [299, 187] on th at bounding box center [304, 187] width 54 height 25
click at [300, 187] on span "Select an option" at bounding box center [303, 188] width 8 height 8
click at [300, 187] on input "Select an option" at bounding box center [303, 188] width 8 height 8
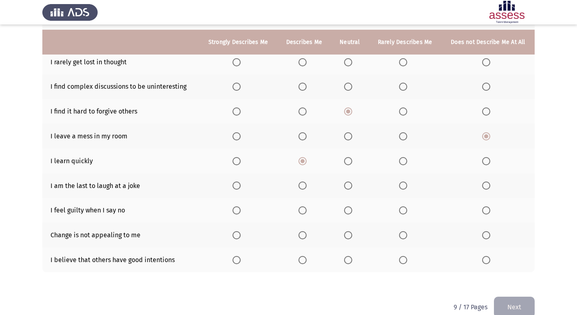
scroll to position [119, 0]
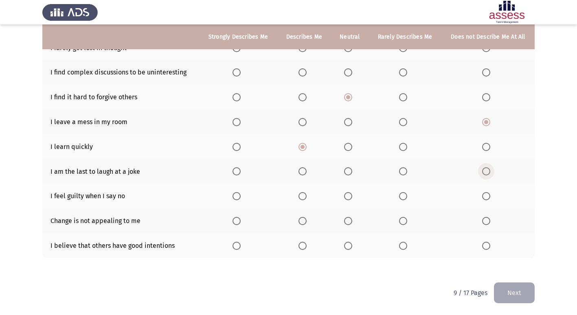
click at [485, 172] on span "Select an option" at bounding box center [486, 171] width 8 height 8
click at [485, 172] on input "Select an option" at bounding box center [486, 171] width 8 height 8
click at [349, 195] on span "Select an option" at bounding box center [348, 196] width 8 height 8
click at [349, 195] on input "Select an option" at bounding box center [348, 196] width 8 height 8
click at [349, 219] on span "Select an option" at bounding box center [348, 221] width 8 height 8
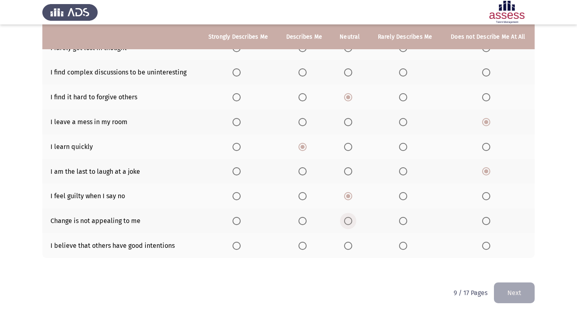
click at [349, 219] on input "Select an option" at bounding box center [348, 221] width 8 height 8
click at [304, 244] on span "Select an option" at bounding box center [303, 246] width 8 height 8
click at [304, 244] on input "Select an option" at bounding box center [303, 246] width 8 height 8
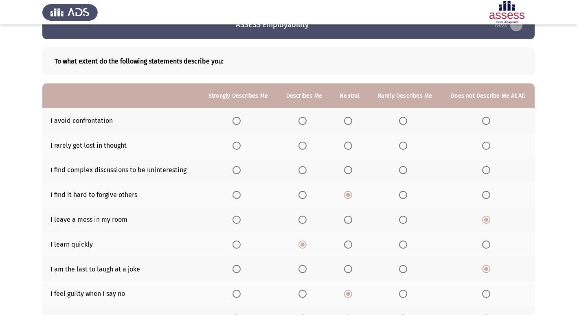
scroll to position [0, 0]
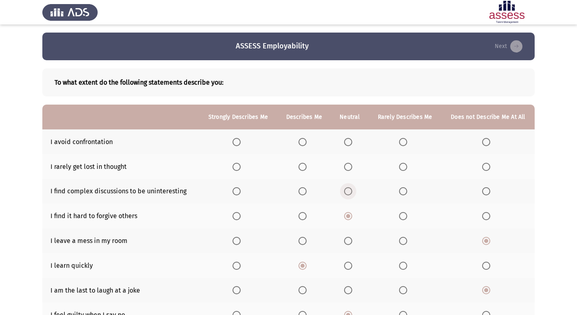
click at [350, 194] on span "Select an option" at bounding box center [348, 191] width 8 height 8
click at [350, 194] on input "Select an option" at bounding box center [348, 191] width 8 height 8
click at [486, 168] on span "Select an option" at bounding box center [486, 167] width 8 height 8
click at [486, 168] on input "Select an option" at bounding box center [486, 167] width 8 height 8
click at [347, 141] on span "Select an option" at bounding box center [348, 142] width 8 height 8
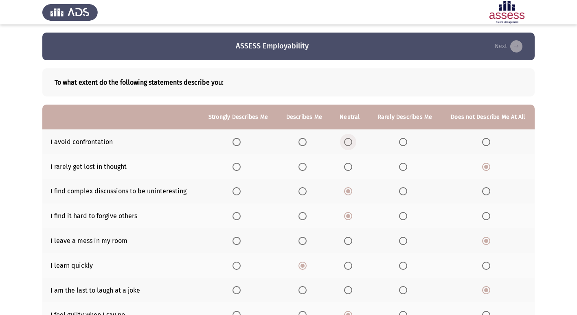
click at [347, 141] on input "Select an option" at bounding box center [348, 142] width 8 height 8
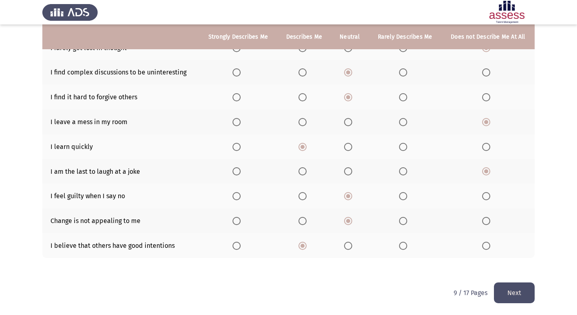
click at [512, 292] on button "Next" at bounding box center [514, 293] width 41 height 21
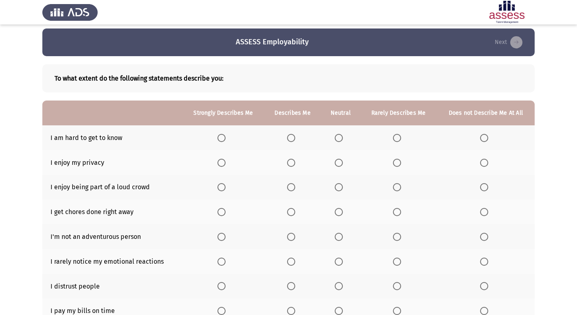
scroll to position [0, 0]
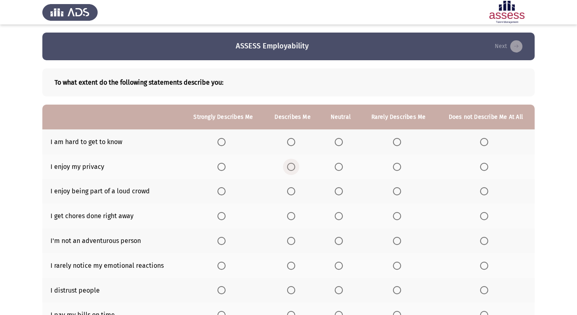
click at [292, 168] on span "Select an option" at bounding box center [291, 167] width 8 height 8
click at [292, 168] on input "Select an option" at bounding box center [291, 167] width 8 height 8
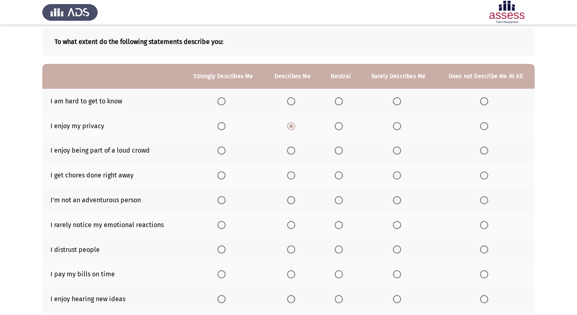
click at [293, 178] on span "Select an option" at bounding box center [291, 176] width 8 height 8
click at [293, 178] on input "Select an option" at bounding box center [291, 176] width 8 height 8
click at [338, 201] on span "Select an option" at bounding box center [339, 200] width 8 height 8
click at [338, 201] on input "Select an option" at bounding box center [339, 200] width 8 height 8
click at [343, 224] on span "Select an option" at bounding box center [339, 225] width 8 height 8
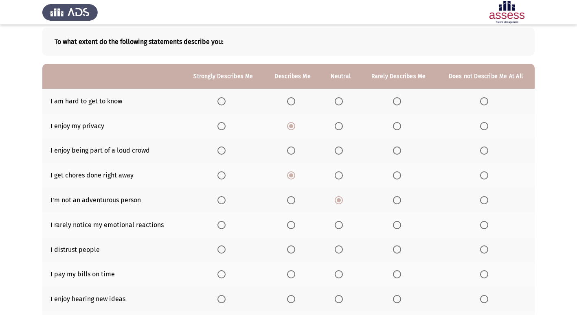
click at [343, 224] on input "Select an option" at bounding box center [339, 225] width 8 height 8
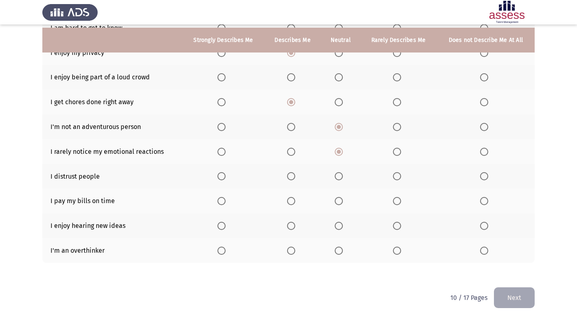
scroll to position [119, 0]
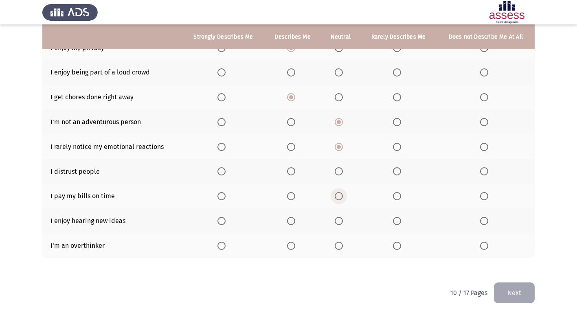
click at [337, 196] on span "Select an option" at bounding box center [339, 196] width 8 height 8
click at [337, 196] on input "Select an option" at bounding box center [339, 196] width 8 height 8
click at [222, 220] on span "Select an option" at bounding box center [222, 221] width 8 height 8
click at [222, 220] on input "Select an option" at bounding box center [222, 221] width 8 height 8
click at [337, 245] on span "Select an option" at bounding box center [339, 246] width 8 height 8
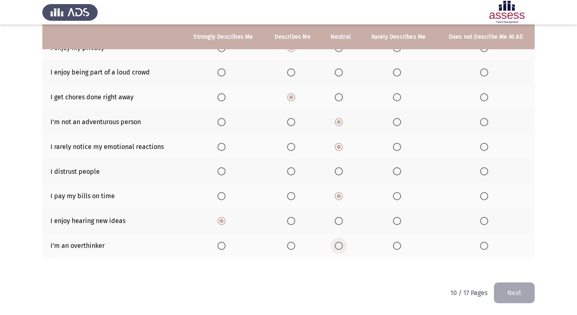
click at [337, 245] on input "Select an option" at bounding box center [339, 246] width 8 height 8
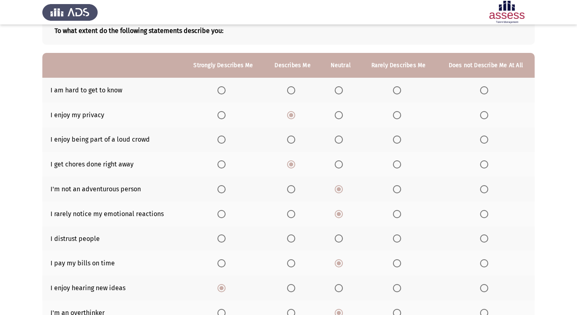
scroll to position [37, 0]
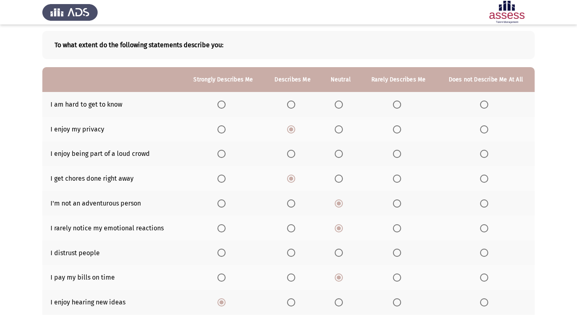
click at [338, 154] on span "Select an option" at bounding box center [339, 154] width 8 height 8
click at [338, 154] on input "Select an option" at bounding box center [339, 154] width 8 height 8
click at [289, 106] on span "Select an option" at bounding box center [291, 105] width 8 height 8
click at [289, 106] on input "Select an option" at bounding box center [291, 105] width 8 height 8
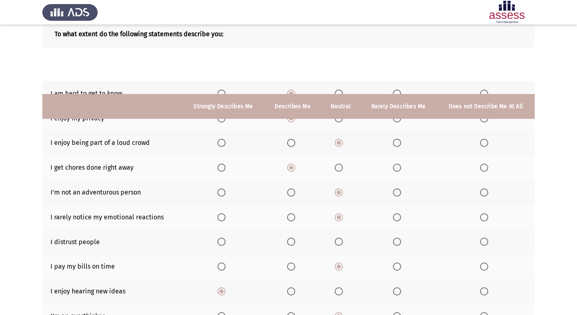
scroll to position [119, 0]
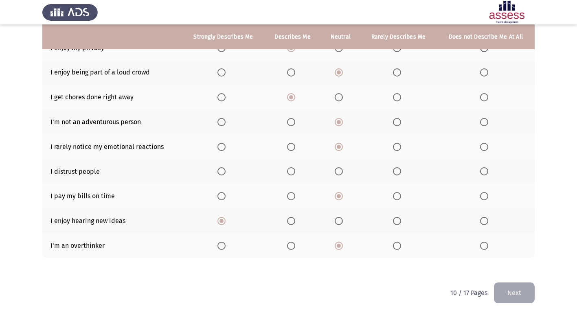
click at [341, 178] on th at bounding box center [341, 171] width 40 height 25
click at [339, 173] on span "Select an option" at bounding box center [339, 171] width 8 height 8
click at [339, 173] on input "Select an option" at bounding box center [339, 171] width 8 height 8
drag, startPoint x: 516, startPoint y: 297, endPoint x: 513, endPoint y: 290, distance: 7.0
click at [514, 293] on button "Next" at bounding box center [514, 293] width 41 height 21
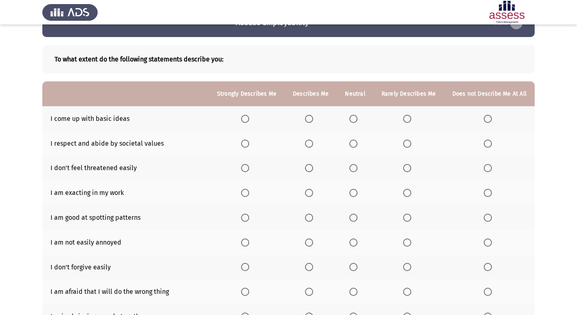
scroll to position [0, 0]
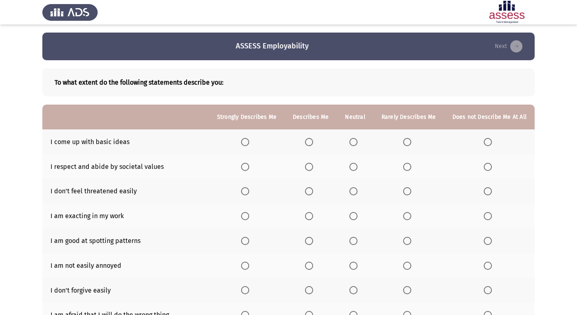
click at [356, 142] on span "Select an option" at bounding box center [354, 142] width 8 height 8
click at [356, 142] on input "Select an option" at bounding box center [354, 142] width 8 height 8
click at [313, 168] on span "Select an option" at bounding box center [309, 167] width 8 height 8
click at [313, 168] on input "Select an option" at bounding box center [309, 167] width 8 height 8
click at [357, 190] on span "Select an option" at bounding box center [354, 191] width 8 height 8
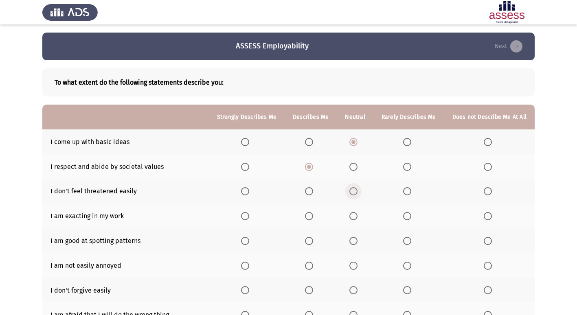
click at [357, 190] on input "Select an option" at bounding box center [354, 191] width 8 height 8
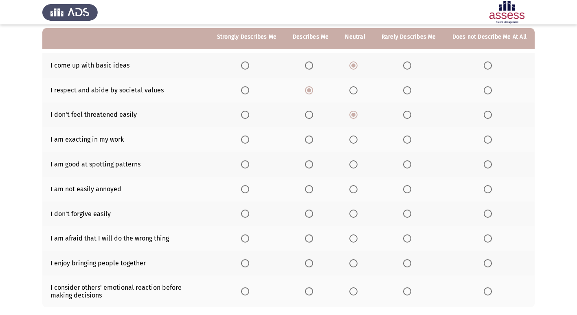
scroll to position [81, 0]
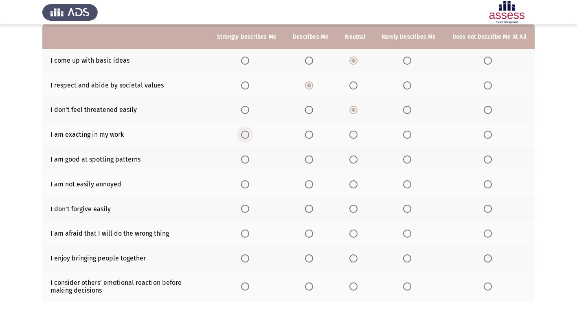
click at [249, 134] on span "Select an option" at bounding box center [245, 135] width 8 height 8
click at [249, 134] on input "Select an option" at bounding box center [245, 135] width 8 height 8
click at [352, 161] on th at bounding box center [355, 159] width 36 height 25
click at [356, 161] on span "Select an option" at bounding box center [354, 160] width 8 height 8
click at [356, 161] on input "Select an option" at bounding box center [354, 160] width 8 height 8
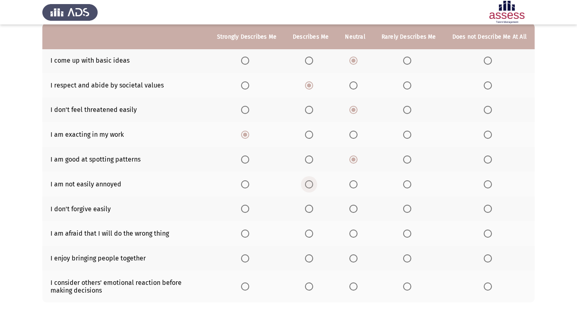
click at [313, 187] on span "Select an option" at bounding box center [309, 184] width 8 height 8
click at [313, 187] on input "Select an option" at bounding box center [309, 184] width 8 height 8
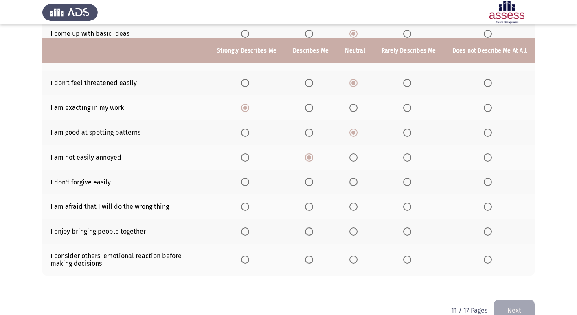
scroll to position [126, 0]
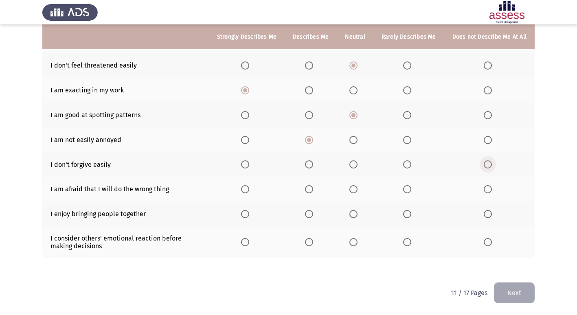
click at [490, 165] on span "Select an option" at bounding box center [488, 165] width 8 height 8
click at [490, 165] on input "Select an option" at bounding box center [488, 165] width 8 height 8
click at [354, 191] on span "Select an option" at bounding box center [354, 189] width 8 height 8
click at [354, 191] on input "Select an option" at bounding box center [354, 189] width 8 height 8
click at [313, 216] on span "Select an option" at bounding box center [309, 214] width 8 height 8
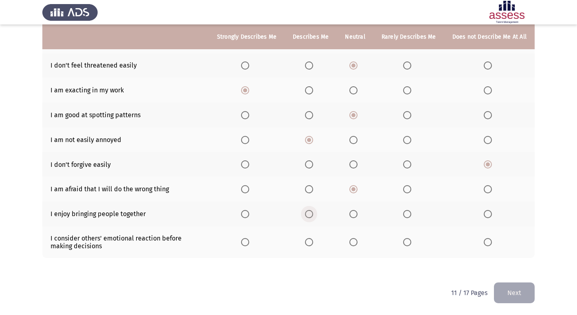
click at [313, 216] on input "Select an option" at bounding box center [309, 214] width 8 height 8
click at [313, 240] on span "Select an option" at bounding box center [309, 242] width 8 height 8
click at [313, 240] on input "Select an option" at bounding box center [309, 242] width 8 height 8
click at [512, 294] on button "Next" at bounding box center [514, 293] width 41 height 21
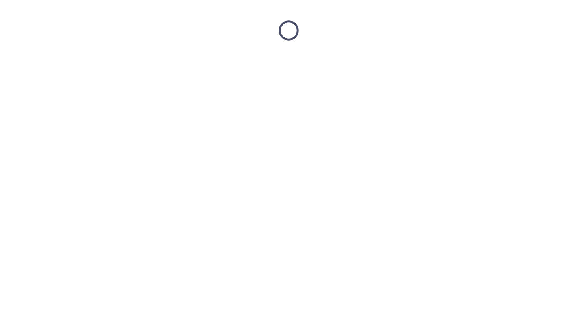
scroll to position [0, 0]
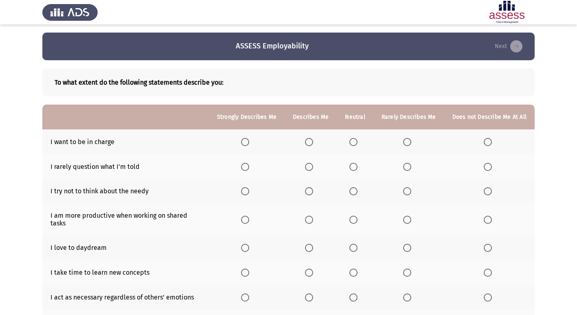
click at [356, 141] on span "Select an option" at bounding box center [354, 142] width 8 height 8
click at [356, 141] on input "Select an option" at bounding box center [354, 142] width 8 height 8
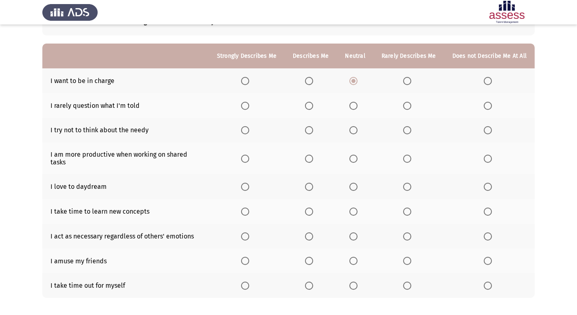
scroll to position [81, 0]
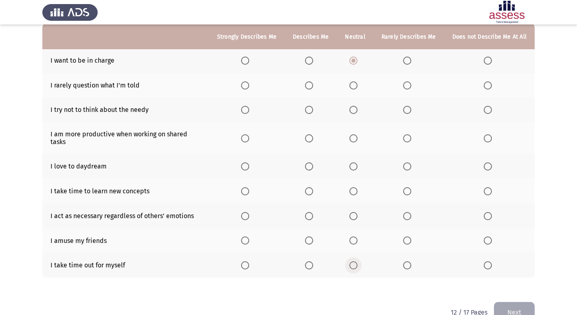
click at [354, 262] on span "Select an option" at bounding box center [354, 266] width 8 height 8
click at [354, 262] on input "Select an option" at bounding box center [354, 266] width 8 height 8
click at [356, 237] on span "Select an option" at bounding box center [354, 241] width 8 height 8
click at [356, 237] on input "Select an option" at bounding box center [354, 241] width 8 height 8
click at [311, 237] on span "Select an option" at bounding box center [309, 241] width 8 height 8
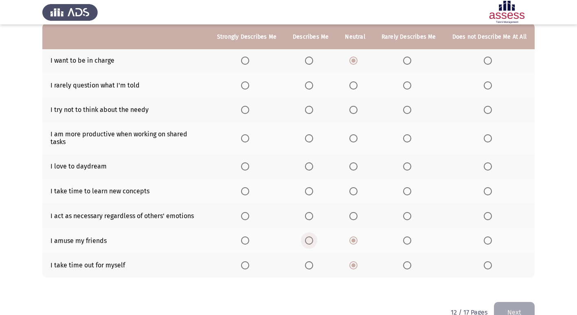
click at [311, 237] on input "Select an option" at bounding box center [309, 241] width 8 height 8
click at [356, 212] on span "Select an option" at bounding box center [354, 216] width 8 height 8
click at [356, 212] on input "Select an option" at bounding box center [354, 216] width 8 height 8
click at [312, 187] on mat-radio-button "Select an option" at bounding box center [310, 191] width 11 height 9
click at [311, 187] on span "Select an option" at bounding box center [309, 191] width 8 height 8
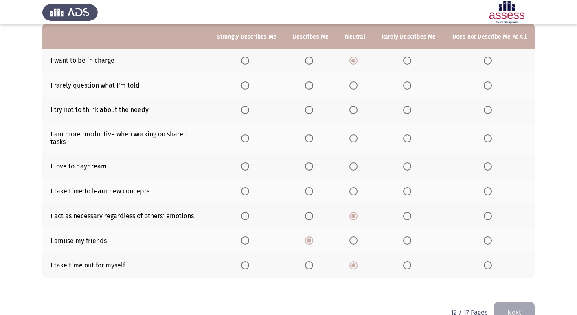
click at [311, 187] on input "Select an option" at bounding box center [309, 191] width 8 height 8
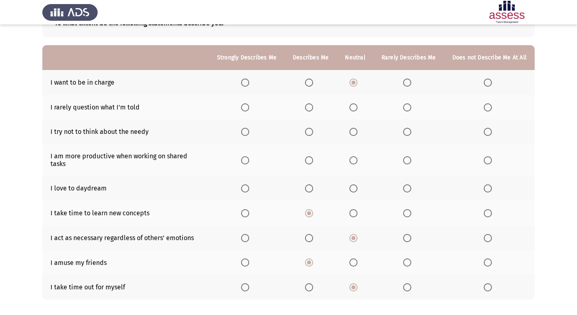
scroll to position [41, 0]
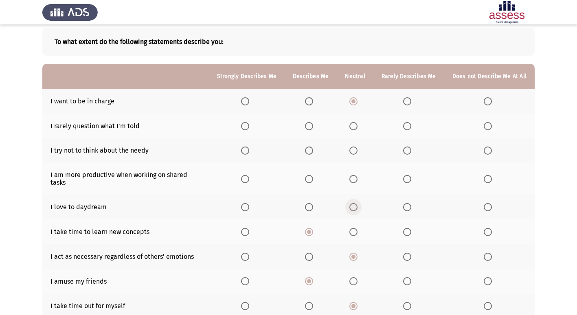
click at [353, 203] on span "Select an option" at bounding box center [354, 207] width 8 height 8
click at [353, 203] on input "Select an option" at bounding box center [354, 207] width 8 height 8
click at [310, 177] on span "Select an option" at bounding box center [309, 179] width 8 height 8
click at [310, 177] on input "Select an option" at bounding box center [309, 179] width 8 height 8
click at [310, 153] on span "Select an option" at bounding box center [309, 151] width 8 height 8
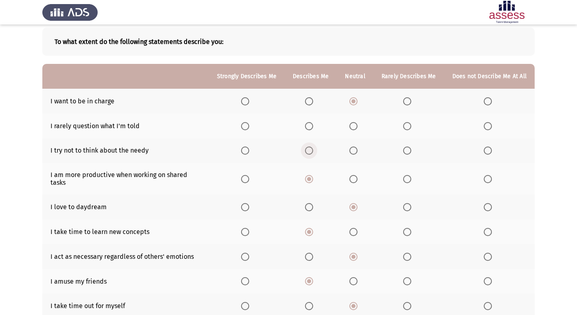
click at [310, 153] on input "Select an option" at bounding box center [309, 151] width 8 height 8
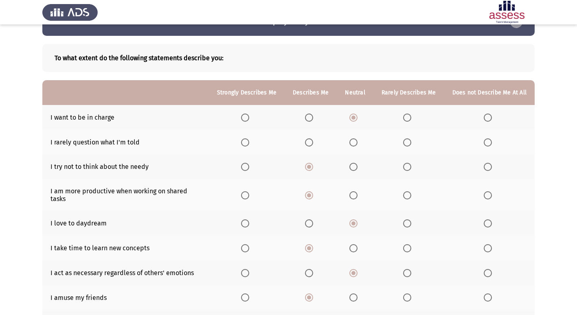
scroll to position [13, 0]
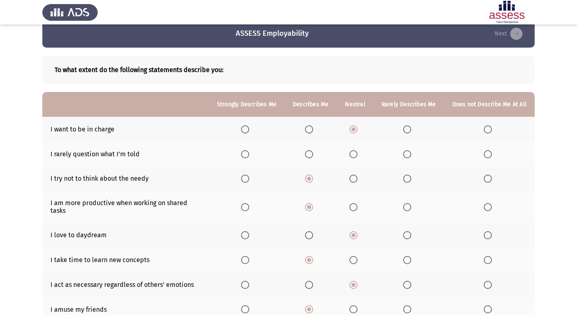
click at [313, 156] on span "Select an option" at bounding box center [309, 154] width 8 height 8
click at [313, 156] on input "Select an option" at bounding box center [309, 154] width 8 height 8
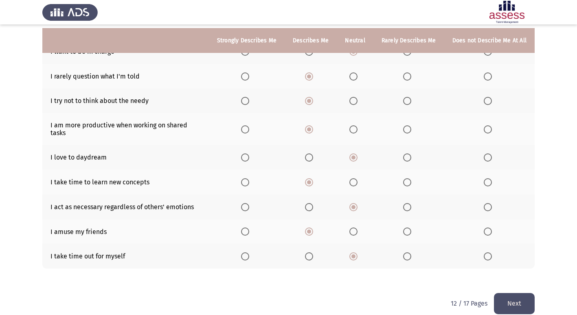
scroll to position [94, 0]
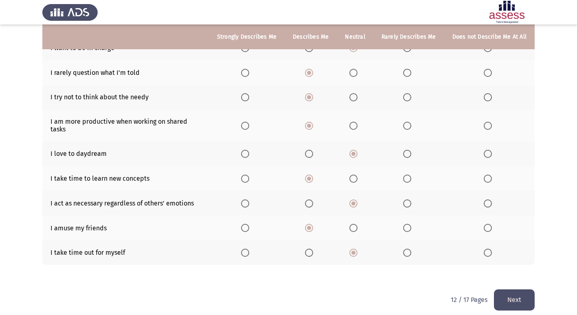
click at [507, 297] on button "Next" at bounding box center [514, 300] width 41 height 21
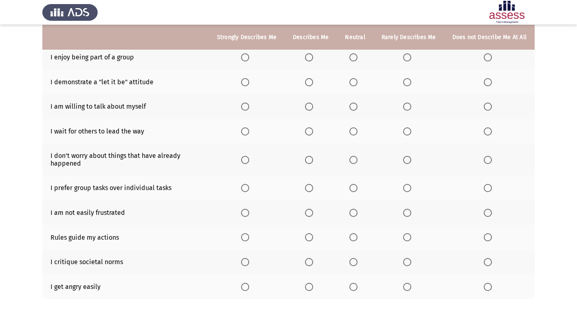
scroll to position [85, 0]
click at [312, 59] on span "Select an option" at bounding box center [309, 57] width 8 height 8
click at [312, 59] on input "Select an option" at bounding box center [309, 57] width 8 height 8
click at [352, 80] on th at bounding box center [355, 81] width 36 height 25
click at [353, 81] on span "Select an option" at bounding box center [354, 82] width 8 height 8
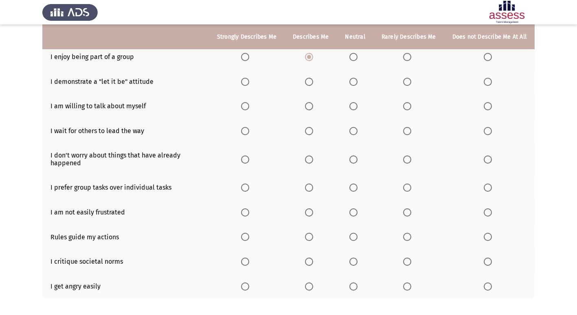
click at [353, 81] on input "Select an option" at bounding box center [354, 82] width 8 height 8
click at [355, 107] on span "Select an option" at bounding box center [354, 106] width 8 height 8
click at [355, 107] on input "Select an option" at bounding box center [354, 106] width 8 height 8
click at [313, 130] on span "Select an option" at bounding box center [309, 131] width 8 height 8
click at [313, 130] on input "Select an option" at bounding box center [309, 131] width 8 height 8
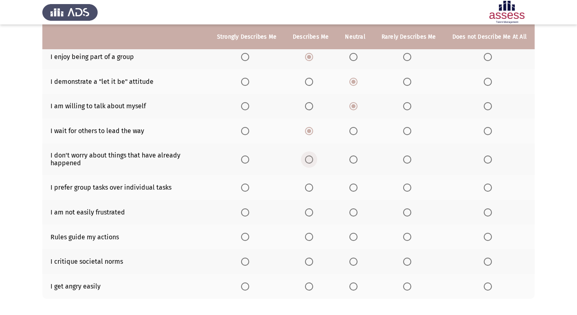
click at [313, 162] on span "Select an option" at bounding box center [309, 160] width 8 height 8
click at [313, 162] on input "Select an option" at bounding box center [309, 160] width 8 height 8
click at [310, 190] on span "Select an option" at bounding box center [309, 188] width 8 height 8
click at [310, 190] on input "Select an option" at bounding box center [309, 188] width 8 height 8
click at [354, 213] on span "Select an option" at bounding box center [354, 213] width 0 height 0
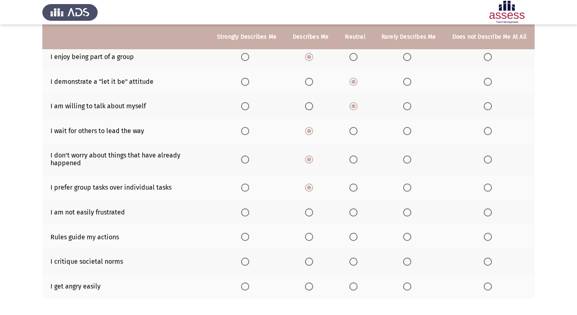
click at [356, 213] on input "Select an option" at bounding box center [354, 213] width 8 height 8
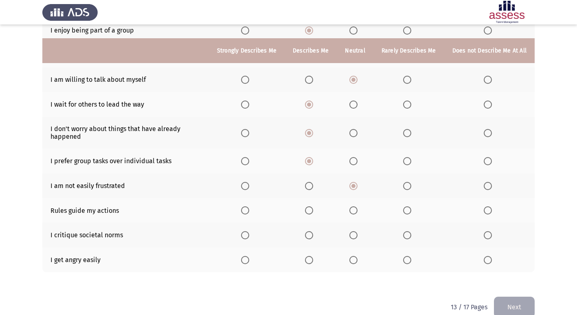
scroll to position [126, 0]
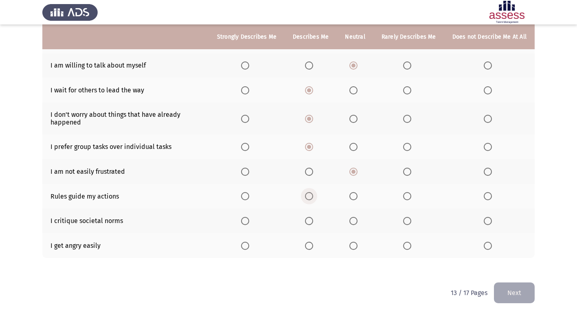
click at [311, 198] on span "Select an option" at bounding box center [309, 196] width 8 height 8
click at [311, 198] on input "Select an option" at bounding box center [309, 196] width 8 height 8
click at [356, 222] on span "Select an option" at bounding box center [354, 221] width 8 height 8
click at [356, 222] on input "Select an option" at bounding box center [354, 221] width 8 height 8
click at [488, 248] on span "Select an option" at bounding box center [488, 246] width 8 height 8
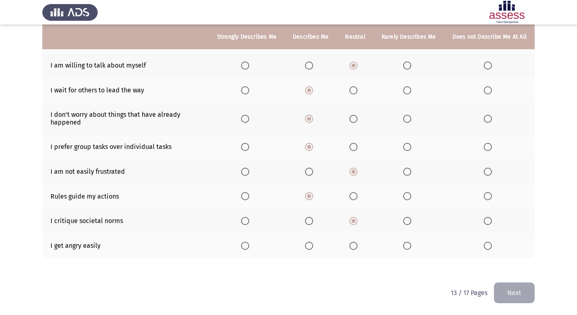
click at [488, 248] on input "Select an option" at bounding box center [488, 246] width 8 height 8
drag, startPoint x: 515, startPoint y: 296, endPoint x: 514, endPoint y: 291, distance: 4.6
click at [515, 295] on button "Next" at bounding box center [514, 293] width 41 height 21
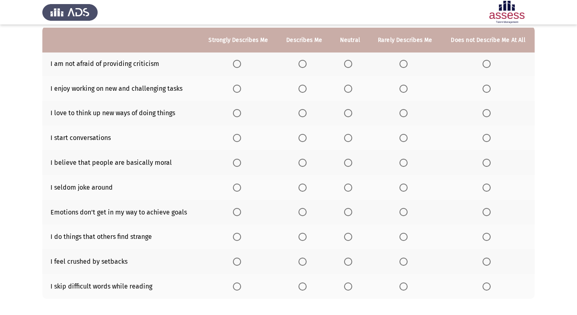
scroll to position [81, 0]
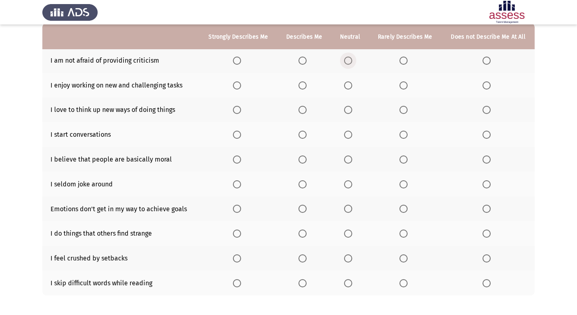
click at [350, 58] on span "Select an option" at bounding box center [348, 61] width 8 height 8
click at [350, 58] on input "Select an option" at bounding box center [348, 61] width 8 height 8
click at [235, 85] on span "Select an option" at bounding box center [237, 85] width 8 height 8
click at [235, 85] on input "Select an option" at bounding box center [237, 85] width 8 height 8
click at [303, 112] on span "Select an option" at bounding box center [303, 110] width 8 height 8
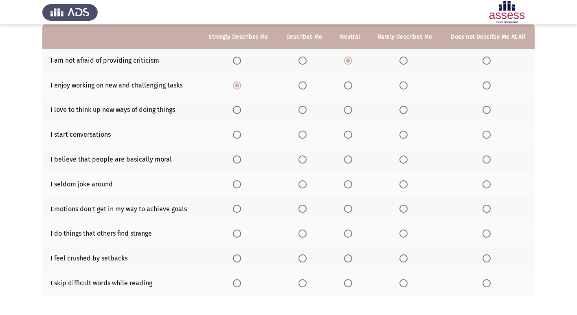
click at [303, 112] on input "Select an option" at bounding box center [303, 110] width 8 height 8
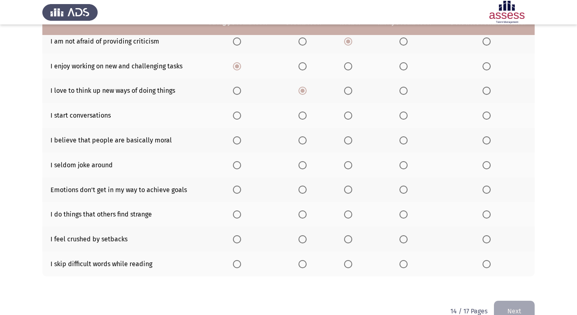
scroll to position [119, 0]
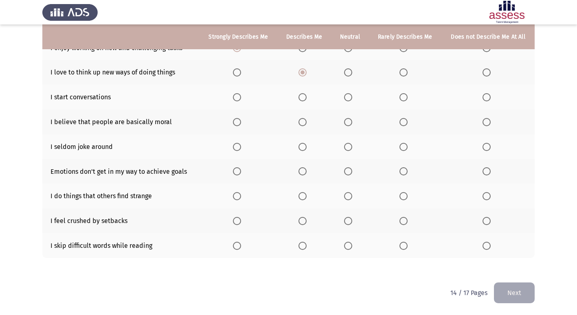
click at [346, 98] on span "Select an option" at bounding box center [348, 97] width 8 height 8
click at [346, 98] on input "Select an option" at bounding box center [348, 97] width 8 height 8
click at [348, 123] on span "Select an option" at bounding box center [348, 122] width 8 height 8
click at [348, 123] on input "Select an option" at bounding box center [348, 122] width 8 height 8
click at [348, 123] on span "Select an option" at bounding box center [348, 122] width 4 height 4
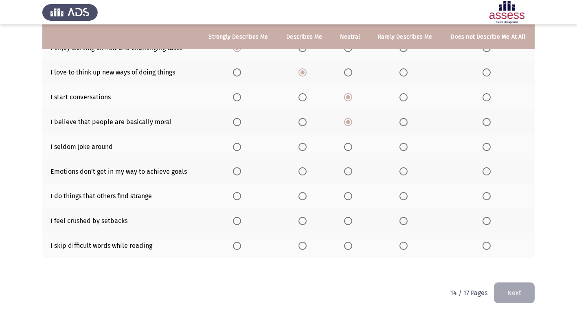
click at [489, 147] on span "Select an option" at bounding box center [487, 147] width 8 height 8
click at [489, 147] on input "Select an option" at bounding box center [487, 147] width 8 height 8
click at [350, 149] on span "Select an option" at bounding box center [348, 147] width 8 height 8
click at [350, 149] on input "Select an option" at bounding box center [348, 147] width 8 height 8
click at [351, 171] on span "Select an option" at bounding box center [348, 171] width 8 height 8
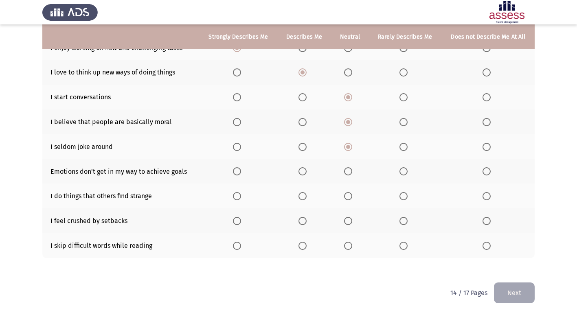
click at [351, 171] on input "Select an option" at bounding box center [348, 171] width 8 height 8
click at [486, 198] on span "Select an option" at bounding box center [487, 196] width 8 height 8
click at [486, 198] on input "Select an option" at bounding box center [487, 196] width 8 height 8
click at [348, 223] on span "Select an option" at bounding box center [348, 221] width 8 height 8
click at [348, 223] on input "Select an option" at bounding box center [348, 221] width 8 height 8
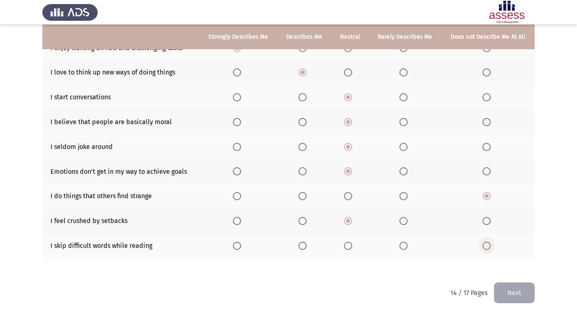
click at [484, 245] on span "Select an option" at bounding box center [487, 246] width 8 height 8
click at [484, 245] on input "Select an option" at bounding box center [487, 246] width 8 height 8
click at [502, 289] on button "Next" at bounding box center [514, 293] width 41 height 21
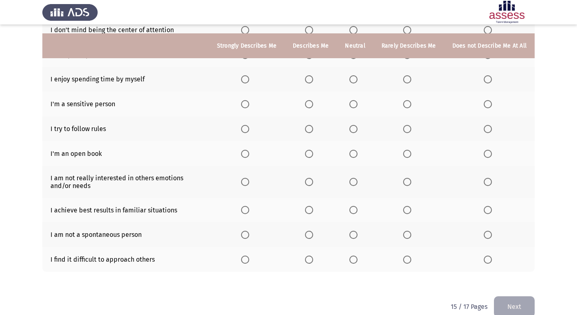
scroll to position [126, 0]
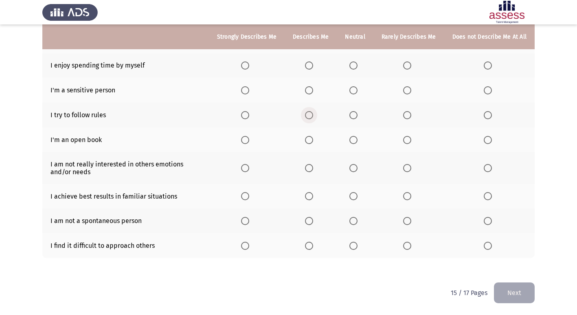
click at [313, 112] on span "Select an option" at bounding box center [309, 115] width 8 height 8
click at [313, 112] on input "Select an option" at bounding box center [309, 115] width 8 height 8
click at [354, 138] on span "Select an option" at bounding box center [354, 140] width 8 height 8
click at [354, 138] on input "Select an option" at bounding box center [354, 140] width 8 height 8
click at [358, 248] on span "Select an option" at bounding box center [354, 246] width 8 height 8
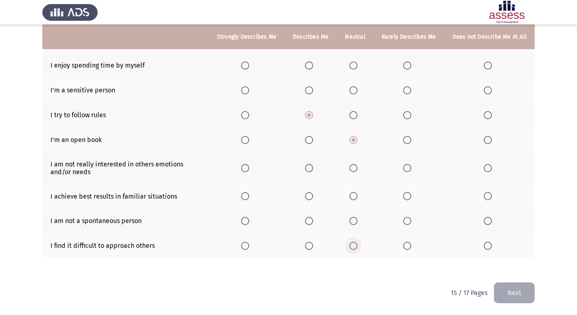
click at [358, 248] on input "Select an option" at bounding box center [354, 246] width 8 height 8
click at [357, 221] on span "Select an option" at bounding box center [354, 221] width 8 height 8
click at [357, 221] on input "Select an option" at bounding box center [354, 221] width 8 height 8
click at [312, 198] on span "Select an option" at bounding box center [309, 196] width 8 height 8
click at [312, 198] on input "Select an option" at bounding box center [309, 196] width 8 height 8
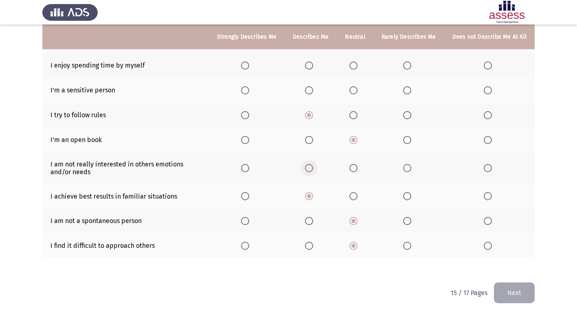
click at [310, 166] on span "Select an option" at bounding box center [309, 168] width 8 height 8
click at [310, 166] on input "Select an option" at bounding box center [309, 168] width 8 height 8
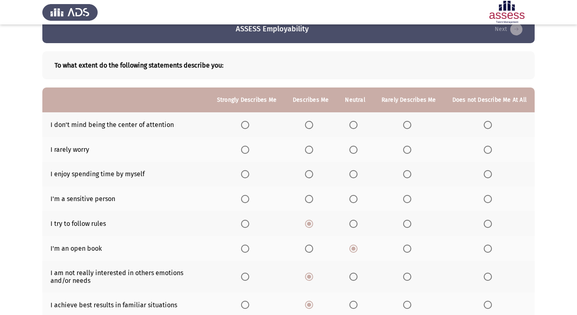
scroll to position [4, 0]
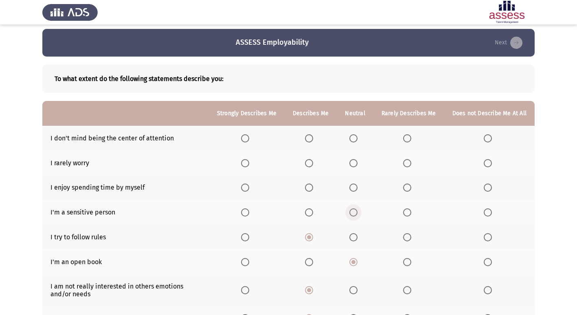
click at [355, 216] on span "Select an option" at bounding box center [354, 213] width 8 height 8
click at [355, 216] on input "Select an option" at bounding box center [354, 213] width 8 height 8
click at [313, 213] on span "Select an option" at bounding box center [309, 213] width 8 height 8
click at [313, 213] on input "Select an option" at bounding box center [309, 213] width 8 height 8
click at [354, 215] on span "Select an option" at bounding box center [354, 213] width 8 height 8
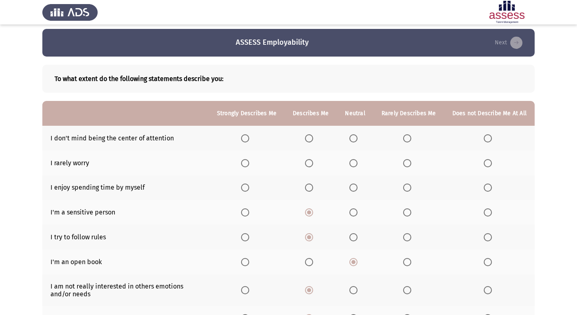
click at [354, 215] on input "Select an option" at bounding box center [354, 213] width 8 height 8
click at [245, 186] on span "Select an option" at bounding box center [245, 188] width 8 height 8
click at [245, 186] on input "Select an option" at bounding box center [245, 188] width 8 height 8
click at [355, 163] on span "Select an option" at bounding box center [354, 163] width 8 height 8
click at [355, 163] on input "Select an option" at bounding box center [354, 163] width 8 height 8
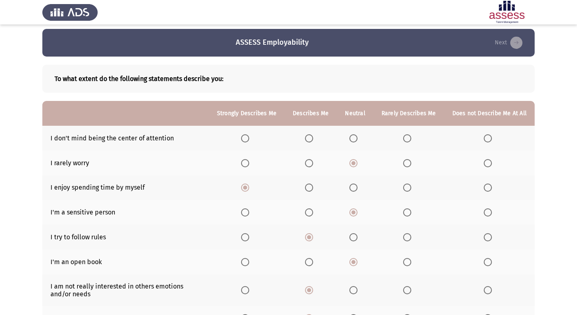
click at [355, 136] on span "Select an option" at bounding box center [354, 138] width 8 height 8
click at [355, 136] on input "Select an option" at bounding box center [354, 138] width 8 height 8
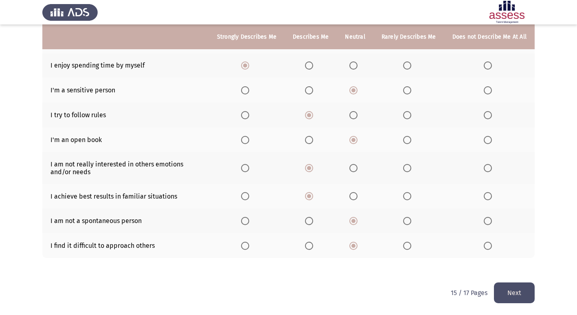
click at [500, 288] on button "Next" at bounding box center [514, 293] width 41 height 21
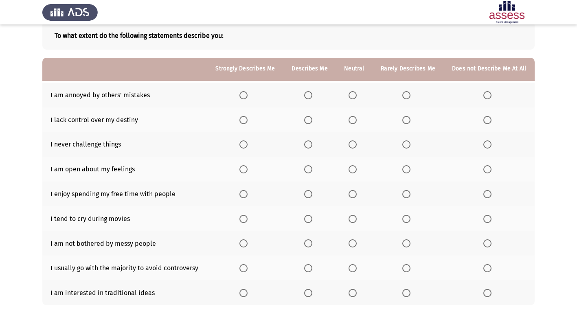
scroll to position [0, 0]
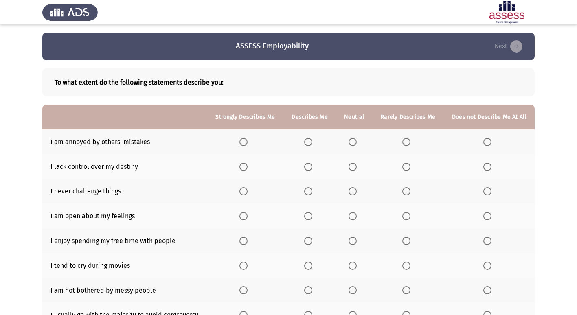
click at [483, 141] on th at bounding box center [489, 142] width 91 height 25
click at [484, 142] on span "Select an option" at bounding box center [488, 142] width 8 height 8
click at [484, 142] on input "Select an option" at bounding box center [488, 142] width 8 height 8
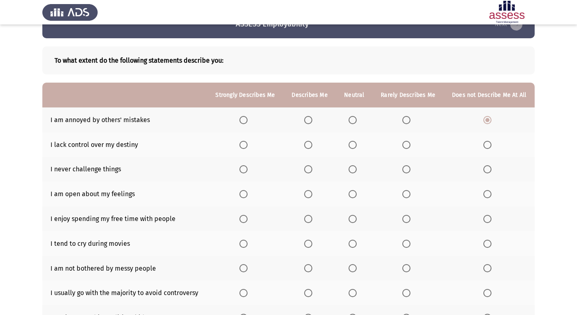
scroll to position [41, 0]
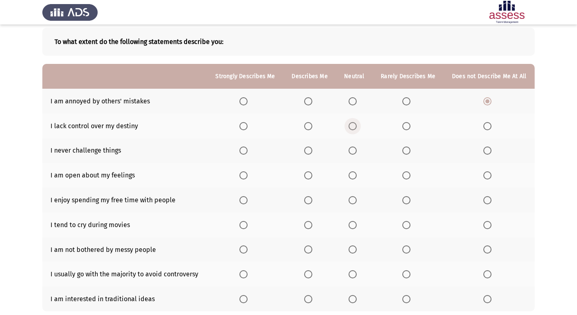
click at [351, 126] on span "Select an option" at bounding box center [353, 126] width 8 height 8
click at [351, 126] on input "Select an option" at bounding box center [353, 126] width 8 height 8
click at [488, 150] on span "Select an option" at bounding box center [488, 151] width 8 height 8
click at [488, 150] on input "Select an option" at bounding box center [488, 151] width 8 height 8
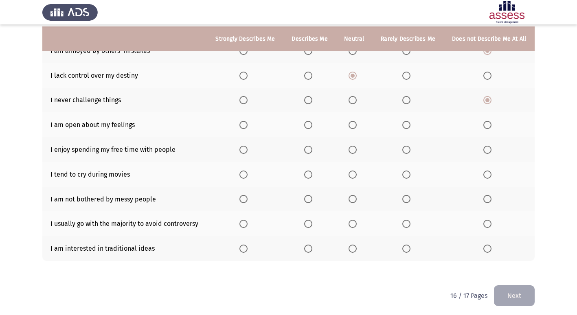
scroll to position [94, 0]
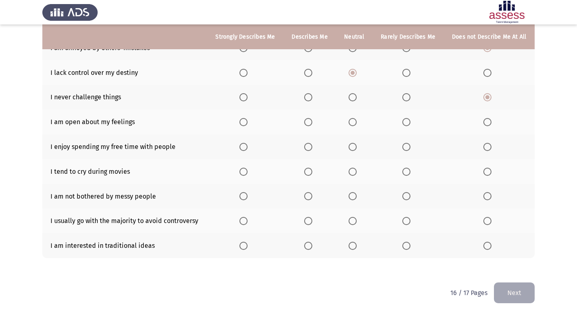
click at [491, 123] on span "Select an option" at bounding box center [488, 122] width 8 height 8
click at [491, 123] on input "Select an option" at bounding box center [488, 122] width 8 height 8
click at [354, 147] on span "Select an option" at bounding box center [353, 147] width 8 height 8
click at [354, 147] on input "Select an option" at bounding box center [353, 147] width 8 height 8
click at [488, 169] on span "Select an option" at bounding box center [488, 172] width 8 height 8
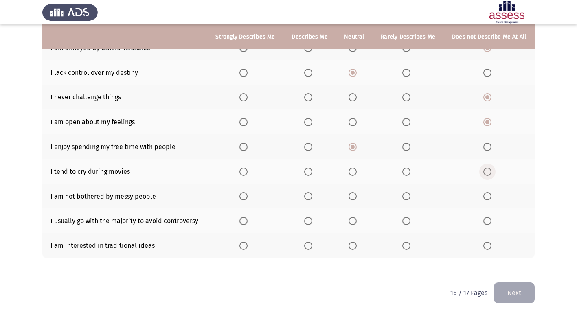
click at [488, 169] on input "Select an option" at bounding box center [488, 172] width 8 height 8
click at [357, 196] on span "Select an option" at bounding box center [353, 196] width 8 height 8
click at [357, 196] on input "Select an option" at bounding box center [353, 196] width 8 height 8
click at [356, 196] on span "Select an option" at bounding box center [353, 196] width 8 height 8
click at [356, 196] on input "Select an option" at bounding box center [353, 196] width 8 height 8
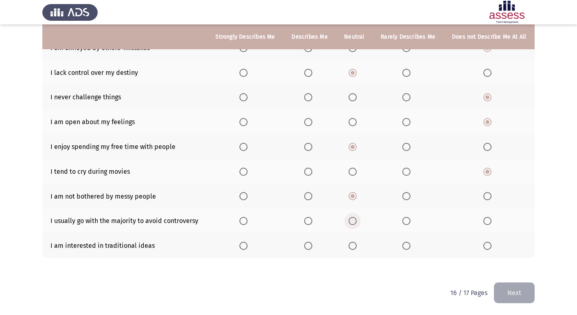
click at [353, 224] on span "Select an option" at bounding box center [353, 221] width 8 height 8
click at [353, 224] on input "Select an option" at bounding box center [353, 221] width 8 height 8
click at [308, 247] on span "Select an option" at bounding box center [308, 246] width 8 height 8
click at [308, 247] on input "Select an option" at bounding box center [308, 246] width 8 height 8
click at [520, 292] on button "Next" at bounding box center [514, 293] width 41 height 21
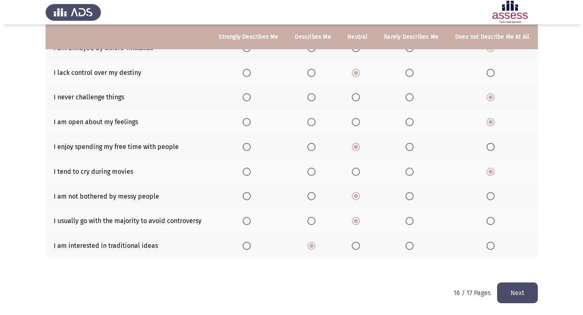
scroll to position [0, 0]
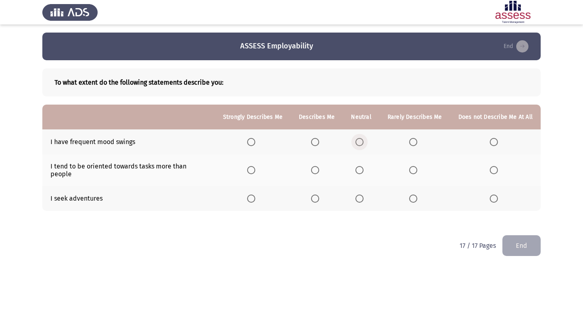
click at [361, 145] on span "Select an option" at bounding box center [360, 142] width 8 height 8
click at [361, 145] on input "Select an option" at bounding box center [360, 142] width 8 height 8
click at [318, 167] on span "Select an option" at bounding box center [315, 170] width 8 height 8
click at [318, 167] on input "Select an option" at bounding box center [315, 170] width 8 height 8
click at [361, 195] on span "Select an option" at bounding box center [360, 199] width 8 height 8
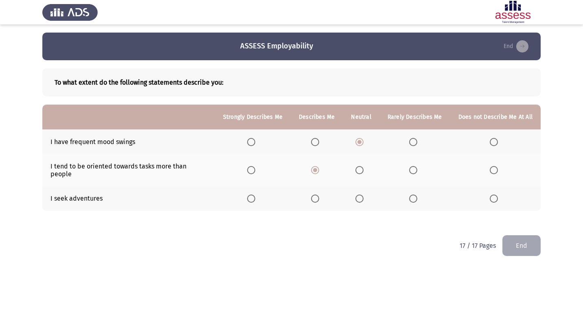
click at [361, 195] on input "Select an option" at bounding box center [360, 199] width 8 height 8
click at [513, 239] on button "End" at bounding box center [522, 245] width 38 height 21
